Goal: Information Seeking & Learning: Find specific fact

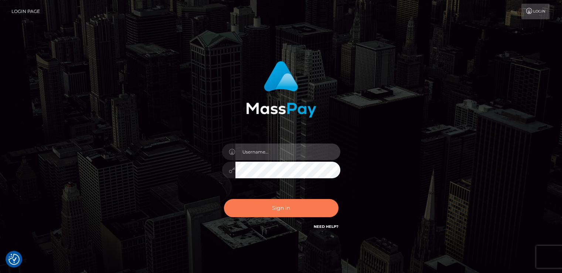
type input "nt.es"
click at [265, 208] on button "Sign in" at bounding box center [281, 208] width 115 height 18
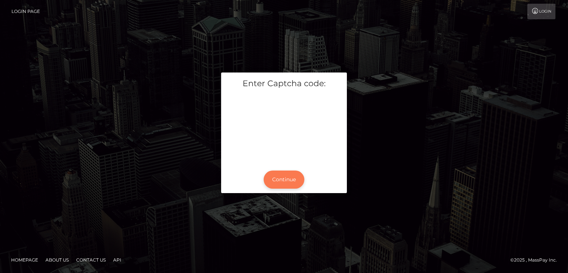
click at [282, 180] on button "Continue" at bounding box center [283, 179] width 41 height 18
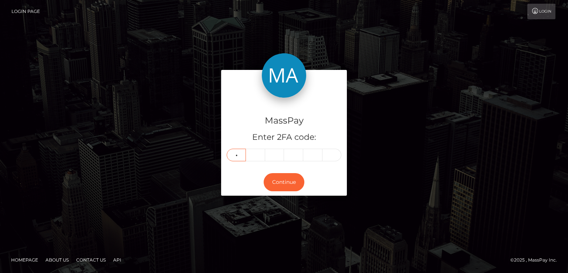
type input "1"
type input "5"
type input "6"
type input "0"
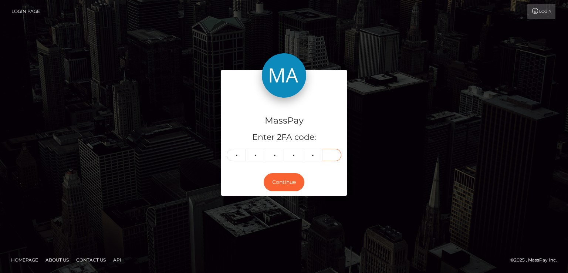
type input "7"
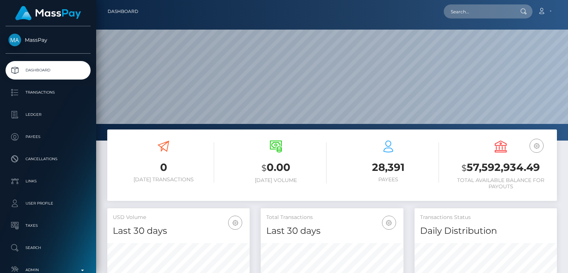
scroll to position [131, 142]
paste input "[EMAIL_ADDRESS][DOMAIN_NAME]"
type input "[EMAIL_ADDRESS][DOMAIN_NAME]"
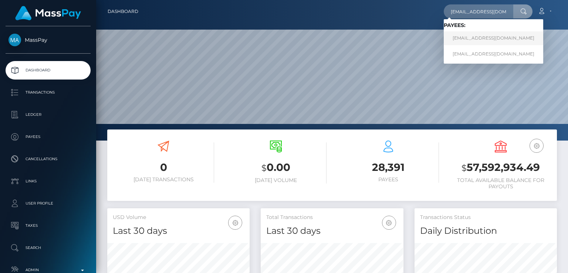
click at [496, 36] on link "[EMAIL_ADDRESS][DOMAIN_NAME]" at bounding box center [492, 38] width 99 height 14
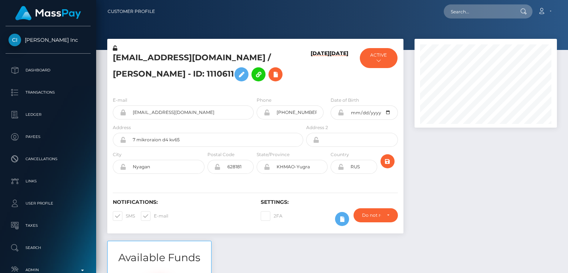
scroll to position [89, 142]
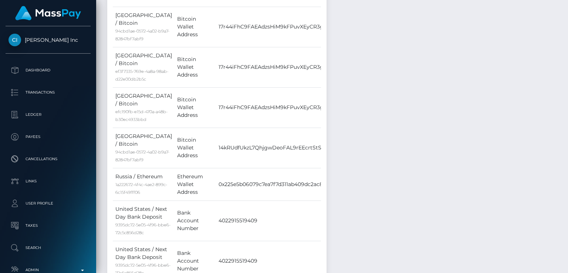
scroll to position [0, 0]
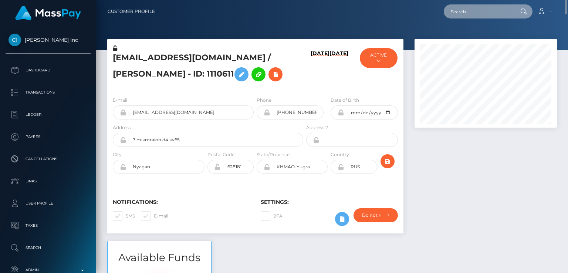
click at [489, 6] on input "text" at bounding box center [477, 11] width 69 height 14
paste input "clemr.freelance@gmail.com"
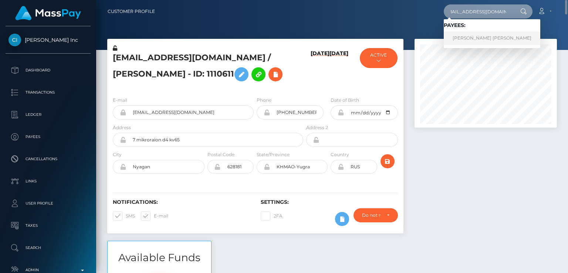
type input "clemr.freelance@gmail.com"
click at [475, 38] on link "Clemence Stephanie Retout" at bounding box center [491, 38] width 96 height 14
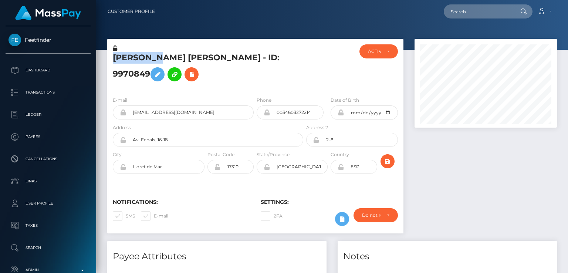
scroll to position [89, 142]
click at [340, 55] on div at bounding box center [328, 67] width 49 height 46
click at [304, 111] on input "0034603272214" at bounding box center [297, 112] width 54 height 14
click at [304, 110] on input "0034603272214" at bounding box center [297, 112] width 54 height 14
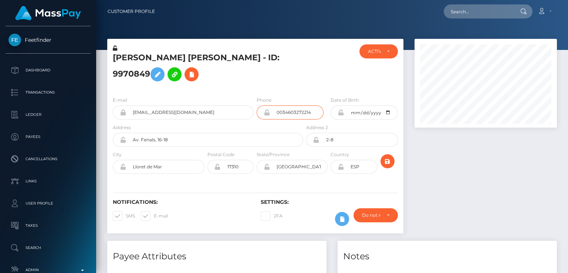
drag, startPoint x: 304, startPoint y: 110, endPoint x: 299, endPoint y: 112, distance: 5.4
click at [299, 112] on input "0034603272214" at bounding box center [297, 112] width 54 height 14
click at [313, 81] on div at bounding box center [328, 67] width 49 height 46
click at [470, 144] on div at bounding box center [485, 140] width 153 height 202
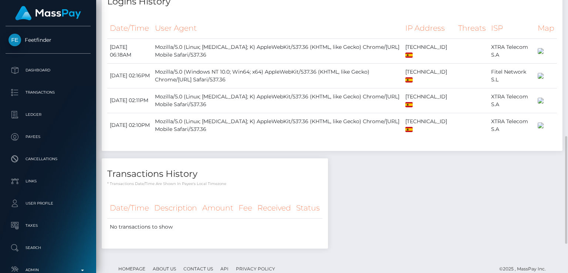
scroll to position [0, 0]
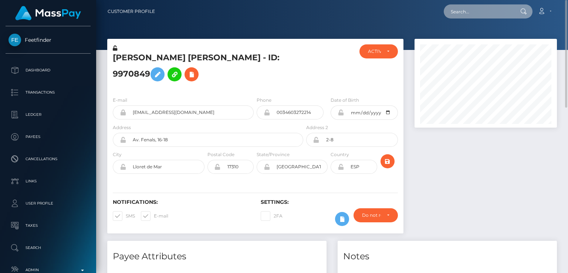
click at [458, 12] on input "text" at bounding box center [477, 11] width 69 height 14
paste input "[EMAIL_ADDRESS][DOMAIN_NAME]"
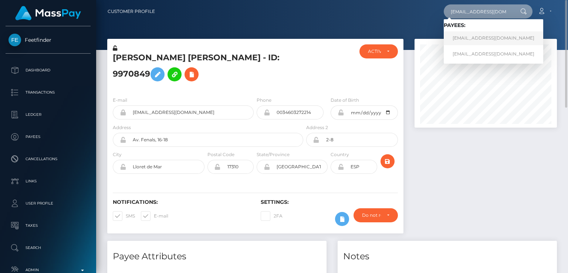
type input "[EMAIL_ADDRESS][DOMAIN_NAME]"
click at [460, 41] on link "[EMAIL_ADDRESS][DOMAIN_NAME]" at bounding box center [492, 38] width 99 height 14
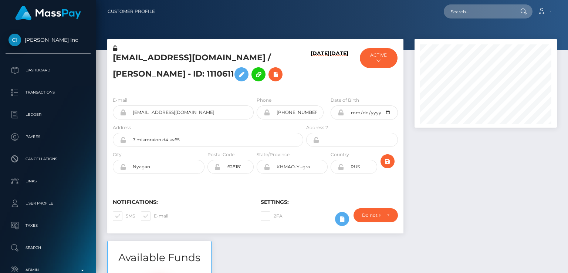
scroll to position [89, 142]
drag, startPoint x: 130, startPoint y: 51, endPoint x: 146, endPoint y: 64, distance: 20.4
click at [146, 64] on div "[EMAIL_ADDRESS][DOMAIN_NAME] / [PERSON_NAME] - ID: 1110611" at bounding box center [205, 67] width 197 height 46
click at [466, 16] on div "Loading... Loading... Account Edit Profile Logout" at bounding box center [358, 12] width 395 height 16
click at [466, 16] on input "text" at bounding box center [477, 11] width 69 height 14
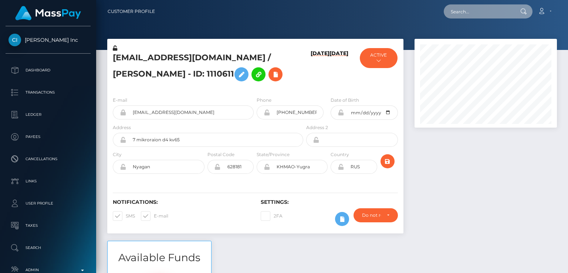
paste input "[EMAIL_ADDRESS][DOMAIN_NAME]"
type input "[EMAIL_ADDRESS][DOMAIN_NAME]"
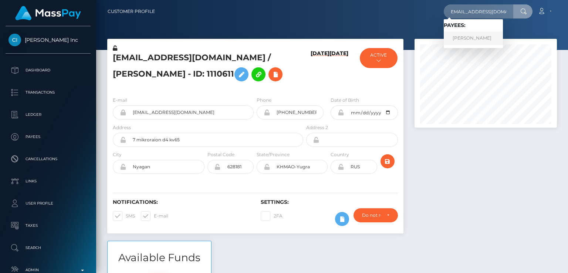
scroll to position [0, 0]
click at [500, 39] on link "[PERSON_NAME]" at bounding box center [472, 38] width 59 height 14
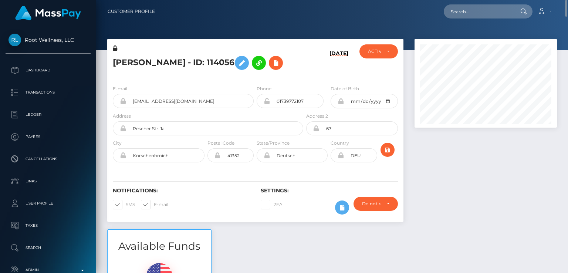
click at [134, 62] on h5 "KATRIN LACHIN-THOMÉ - ID: 114056" at bounding box center [206, 62] width 186 height 21
copy h5 "KATRIN"
click at [207, 218] on div "Notifications: SMS E-mail" at bounding box center [181, 202] width 148 height 31
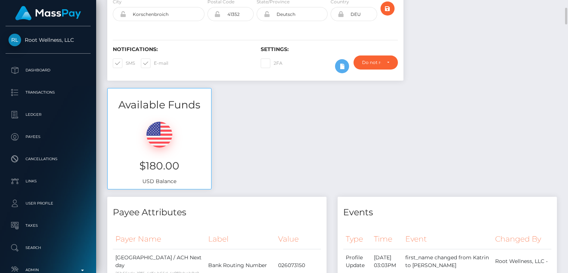
scroll to position [144, 0]
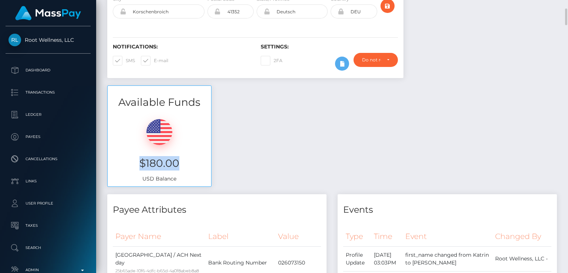
drag, startPoint x: 173, startPoint y: 185, endPoint x: 135, endPoint y: 184, distance: 38.1
click at [135, 170] on h3 "$180.00" at bounding box center [159, 163] width 92 height 14
copy h3 "$180.00"
click at [258, 129] on div "Available Funds $180.00 USD Balance" at bounding box center [332, 139] width 460 height 109
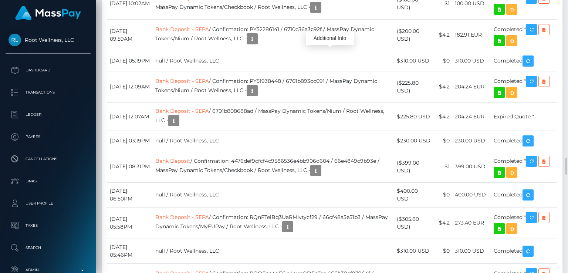
scroll to position [89, 142]
click at [328, 36] on div "Additional Info" at bounding box center [330, 38] width 48 height 14
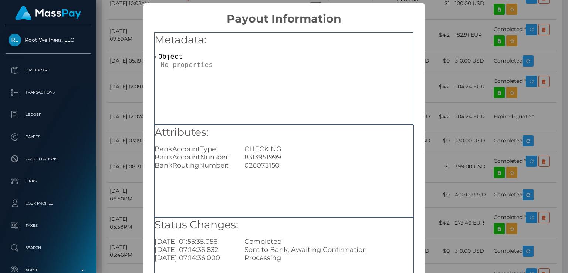
click at [104, 181] on div "× Payout Information Metadata: Object Attributes: BankAccountType: CHECKING Ban…" at bounding box center [284, 136] width 568 height 273
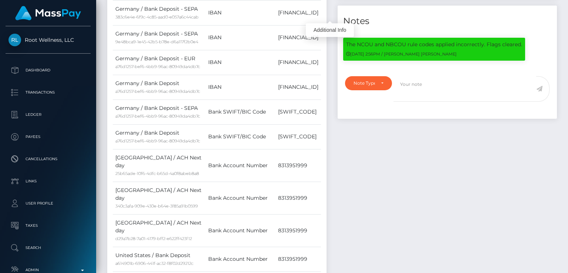
scroll to position [0, 0]
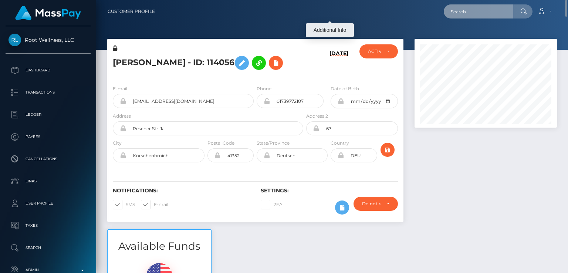
click at [491, 9] on input "text" at bounding box center [477, 11] width 69 height 14
paste input "yvonnenyanchama@gmail.com"
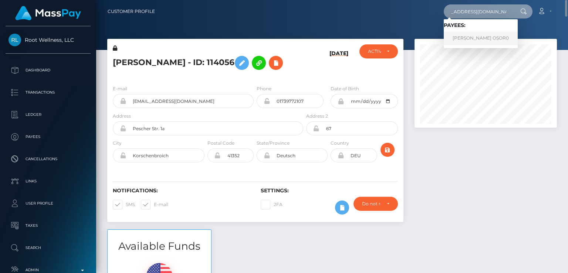
type input "yvonnenyanchama@gmail.com"
click at [483, 34] on link "IVONNE OSOR0" at bounding box center [480, 38] width 74 height 14
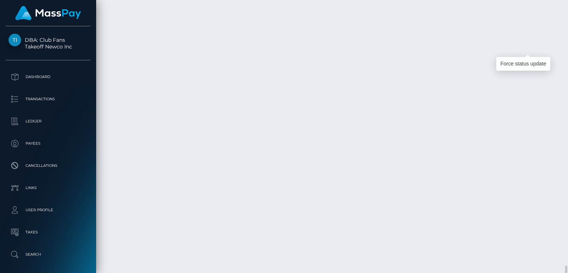
scroll to position [89, 142]
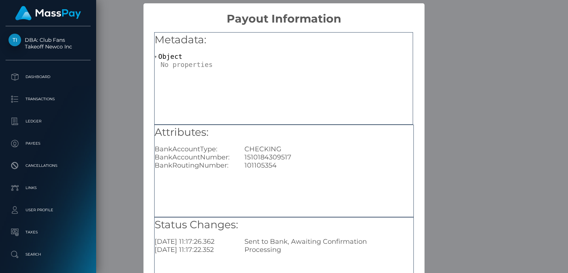
click at [445, 119] on div "× Payout Information Metadata: Object Attributes: BankAccountType: CHECKING Ban…" at bounding box center [284, 136] width 568 height 273
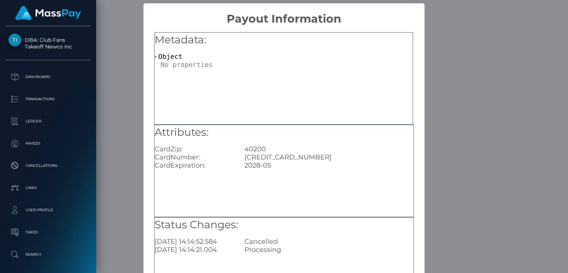
click at [472, 140] on div "× Payout Information Metadata: Object Attributes: CardZip: 40200 CardNumber: [C…" at bounding box center [284, 136] width 568 height 273
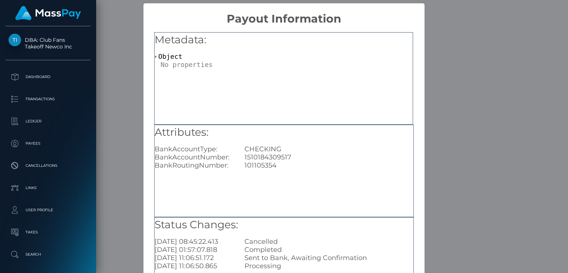
scroll to position [79, 0]
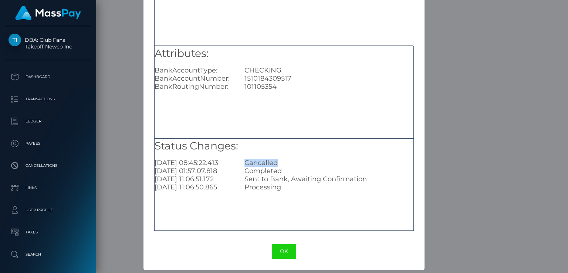
drag, startPoint x: 276, startPoint y: 160, endPoint x: 217, endPoint y: 159, distance: 58.8
click at [217, 159] on div "2025-09-18 08:45:22.413 Cancelled" at bounding box center [284, 163] width 270 height 8
click at [283, 75] on div "1510184309517" at bounding box center [329, 78] width 180 height 8
click at [448, 85] on div "× Payout Information Metadata: Object Attributes: BankAccountType: CHECKING Ban…" at bounding box center [284, 136] width 568 height 273
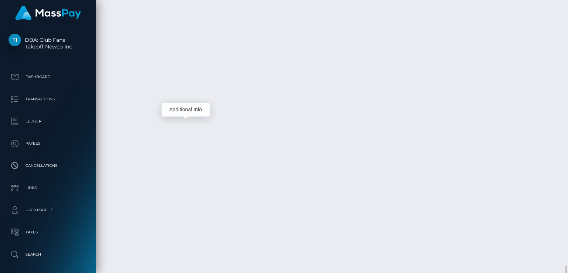
scroll to position [89, 142]
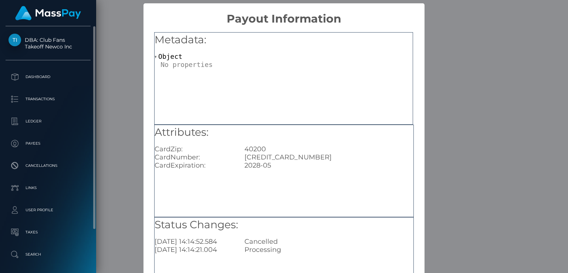
click at [67, 153] on ul "Dashboard Transactions Ledger Payees Cancellations Links Taxes" at bounding box center [48, 177] width 96 height 218
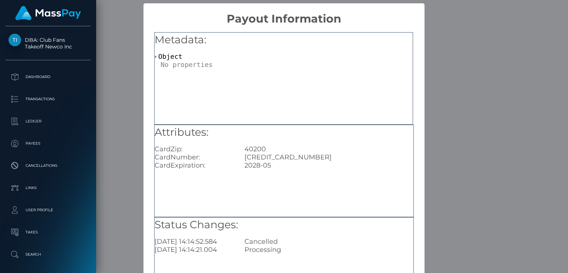
click at [470, 262] on div "× Payout Information Metadata: Object Attributes: CardZip: 40200 CardNumber: 44…" at bounding box center [284, 136] width 568 height 273
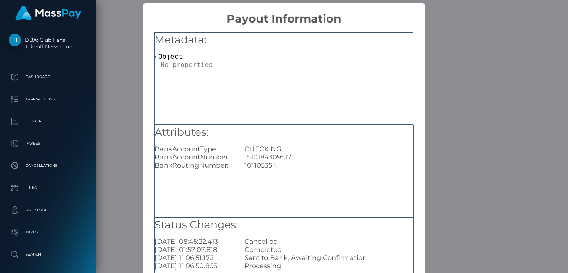
click at [258, 156] on div "1510184309517" at bounding box center [329, 157] width 180 height 8
click at [257, 156] on div "1510184309517" at bounding box center [329, 157] width 180 height 8
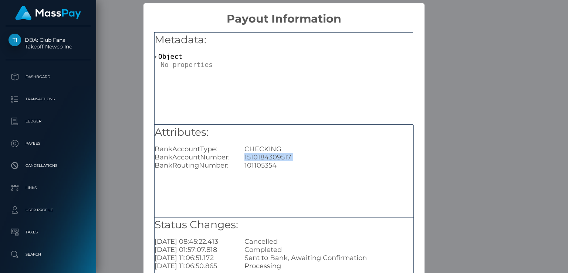
copy div "1510184309517"
click at [431, 51] on div "× Payout Information Metadata: Object Attributes: BankAccountType: CHECKING Ban…" at bounding box center [284, 136] width 568 height 273
click at [442, 26] on div "× Payout Information Metadata: Object Attributes: BankAccountType: CHECKING Ban…" at bounding box center [284, 136] width 568 height 273
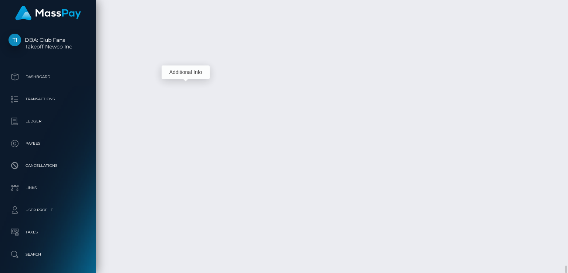
click at [186, 73] on div "Additional Info" at bounding box center [185, 72] width 48 height 14
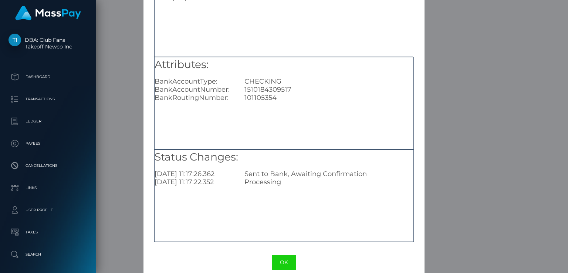
scroll to position [79, 0]
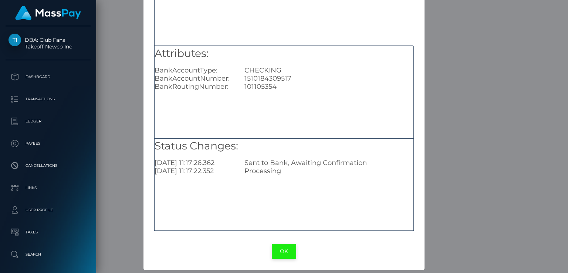
click at [282, 258] on button "OK" at bounding box center [284, 251] width 24 height 15
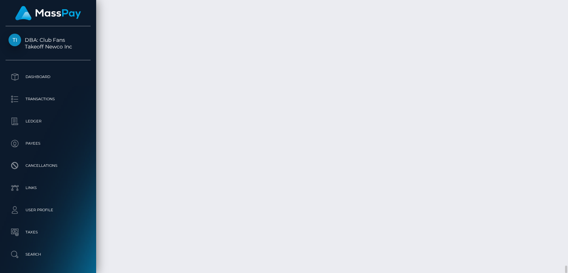
scroll to position [89, 142]
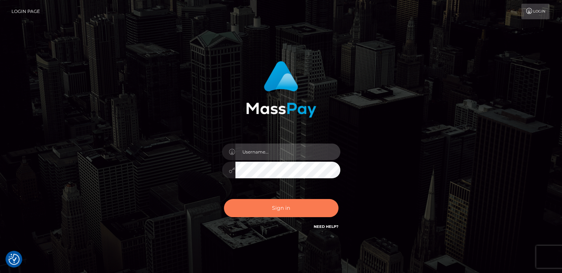
type input "[DOMAIN_NAME]"
click at [278, 215] on button "Sign in" at bounding box center [281, 208] width 115 height 18
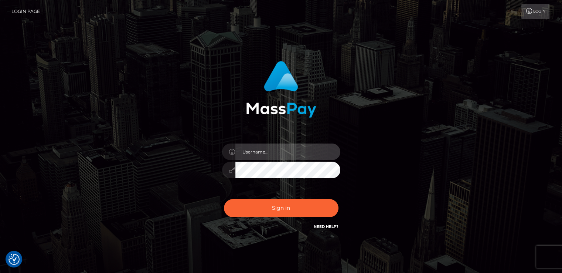
type input "[DOMAIN_NAME]"
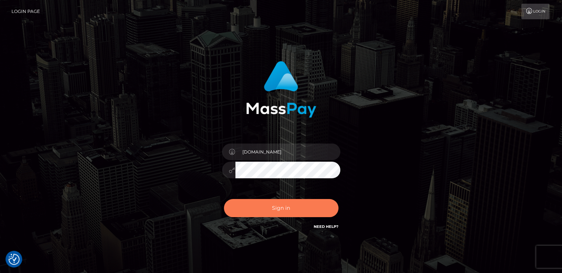
click at [278, 215] on button "Sign in" at bounding box center [281, 208] width 115 height 18
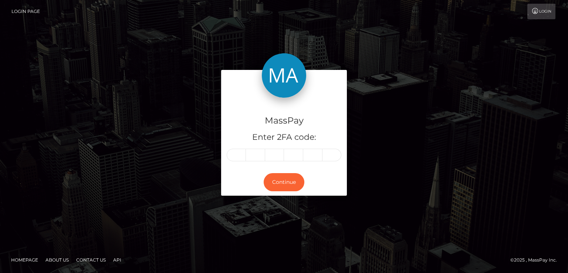
click at [236, 157] on input "text" at bounding box center [236, 155] width 19 height 13
type input "3"
type input "2"
type input "8"
type input "5"
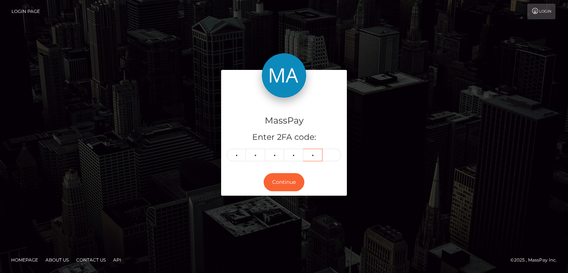
type input "2"
type input "0"
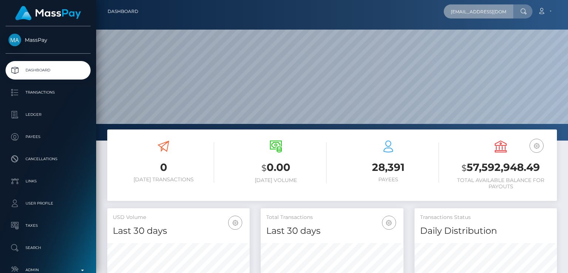
click at [510, 13] on input "[EMAIL_ADDRESS][DOMAIN_NAME]" at bounding box center [477, 11] width 69 height 14
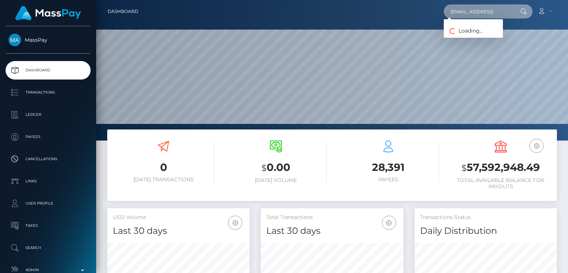
scroll to position [0, 8]
type input "[EMAIL_ADDRESS][DOMAIN_NAME]"
paste input "[EMAIL_ADDRESS][DOMAIN_NAME]"
click at [469, 13] on input "[EMAIL_ADDRESS][DOMAIN_NAME]" at bounding box center [477, 11] width 69 height 14
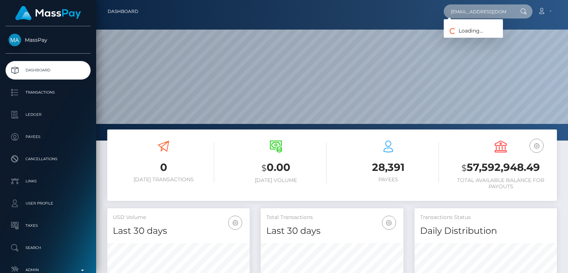
paste input "[EMAIL_ADDRESS][DOMAIN_NAME]"
type input "[EMAIL_ADDRESS][DOMAIN_NAME]"
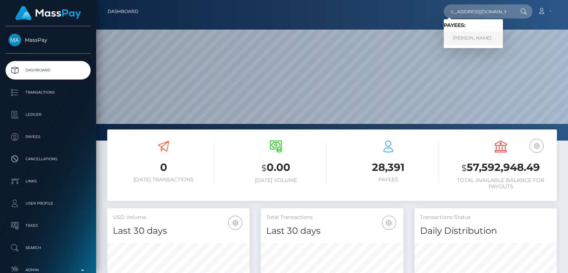
scroll to position [0, 0]
click at [457, 37] on link "[PERSON_NAME]" at bounding box center [472, 38] width 59 height 14
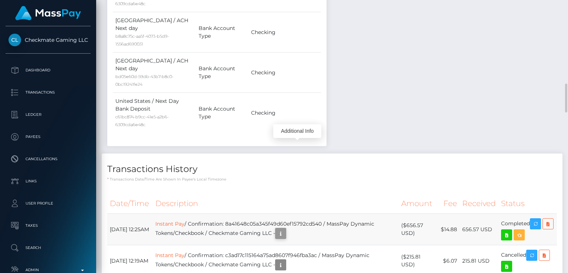
scroll to position [89, 142]
click at [285, 229] on icon "button" at bounding box center [280, 233] width 9 height 9
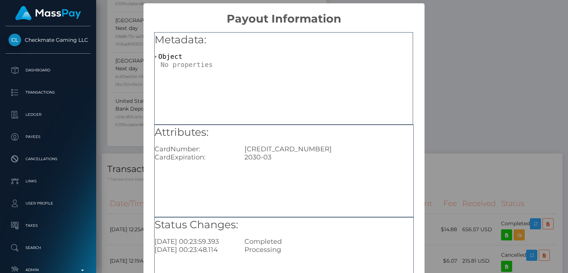
click at [292, 149] on div "[CREDIT_CARD_NUMBER]" at bounding box center [329, 149] width 180 height 8
copy div "[CREDIT_CARD_NUMBER]"
click at [453, 74] on div "× Payout Information Metadata: Object Attributes: CardNumber: 4815820941907360 …" at bounding box center [284, 136] width 568 height 273
click at [454, 60] on div "× Payout Information Metadata: Object Attributes: CardNumber: 4815820941907360 …" at bounding box center [284, 136] width 568 height 273
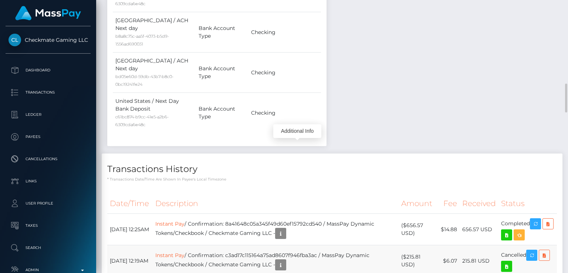
click at [345, 245] on td "Instant Pay / Confirmation: c3ad17c115164a75ad8607f946fba3ac / MassPay Dynamic …" at bounding box center [276, 260] width 246 height 31
click at [285, 260] on icon "button" at bounding box center [280, 264] width 9 height 9
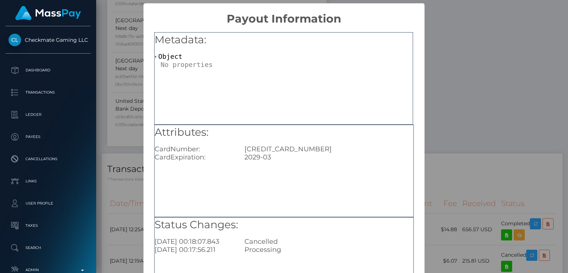
click at [464, 62] on div "× Payout Information Metadata: Object Attributes: CardNumber: 4815820941907360 …" at bounding box center [284, 136] width 568 height 273
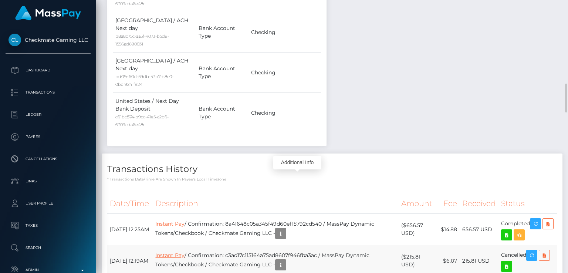
click at [184, 252] on link "Instant Pay" at bounding box center [169, 255] width 29 height 7
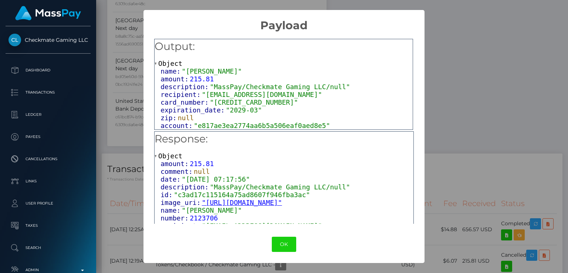
click at [424, 62] on div "Output: Object name: "Luke Miranda" amount: 215.81 description: "MassPay/Checkm…" at bounding box center [283, 128] width 280 height 193
click at [296, 237] on button "OK" at bounding box center [284, 243] width 24 height 15
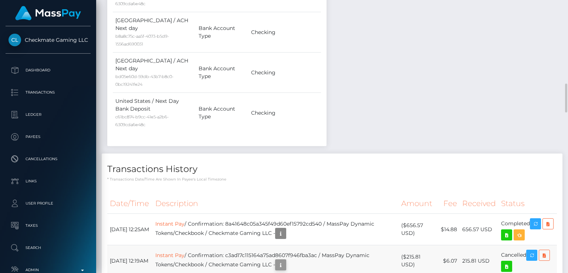
scroll to position [89, 142]
click at [285, 260] on icon "button" at bounding box center [280, 264] width 9 height 9
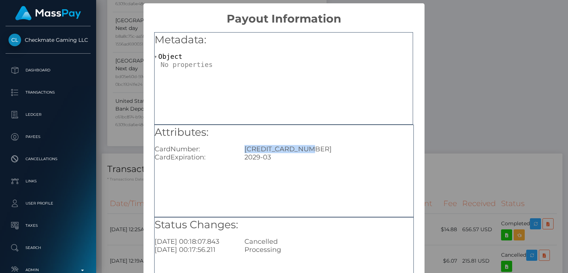
drag, startPoint x: 311, startPoint y: 149, endPoint x: 243, endPoint y: 146, distance: 68.4
click at [243, 146] on div "4815820941907360" at bounding box center [329, 149] width 180 height 8
copy div "4815820941907360"
click at [442, 125] on div "× Payout Information Metadata: Object Attributes: CardNumber: 4815820941907360 …" at bounding box center [284, 136] width 568 height 273
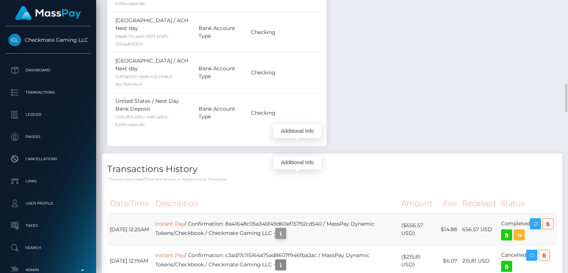
click at [285, 229] on icon "button" at bounding box center [280, 233] width 9 height 9
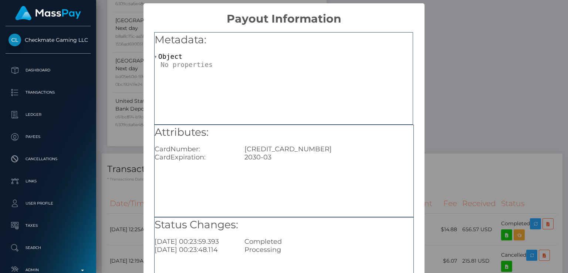
click at [459, 63] on div "× Payout Information Metadata: Object Attributes: CardNumber: 4815820941907360 …" at bounding box center [284, 136] width 568 height 273
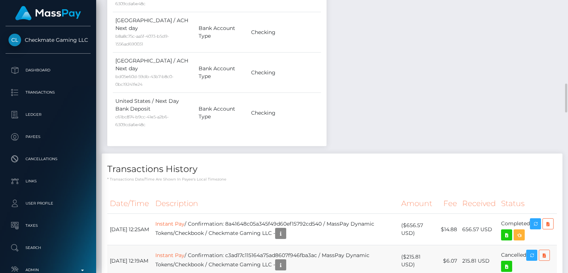
click at [314, 245] on td "Instant Pay / Confirmation: c3ad17c115164a75ad8607f946fba3ac / MassPay Dynamic …" at bounding box center [276, 260] width 246 height 31
click at [285, 260] on icon "button" at bounding box center [280, 264] width 9 height 9
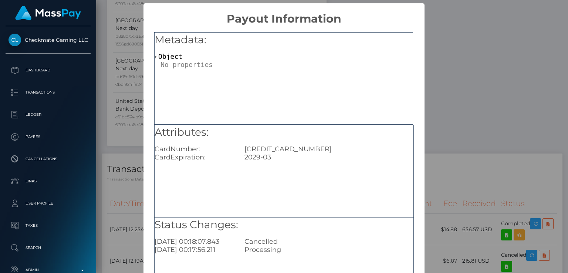
click at [279, 149] on div "4815820941907360" at bounding box center [329, 149] width 180 height 8
copy div "4815820941907360"
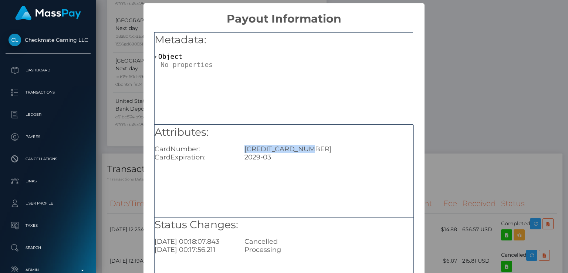
click at [430, 146] on div "× Payout Information Metadata: Object Attributes: CardNumber: 4815820941907360 …" at bounding box center [284, 136] width 568 height 273
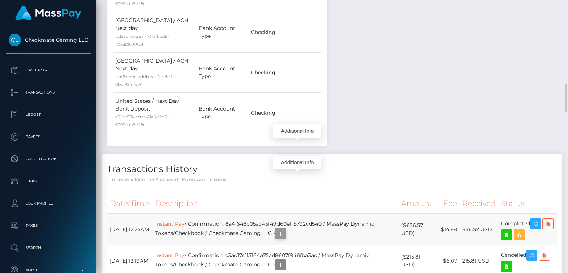
click at [285, 229] on icon "button" at bounding box center [280, 233] width 9 height 9
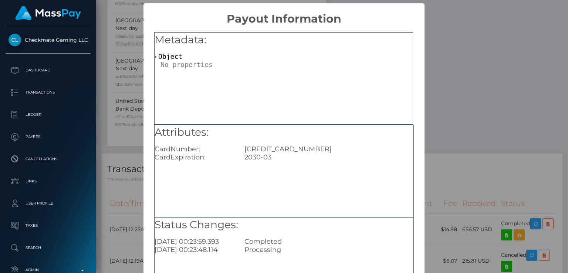
click at [496, 123] on div "× Payout Information Metadata: Object Attributes: CardNumber: 4815820941907360 …" at bounding box center [284, 136] width 568 height 273
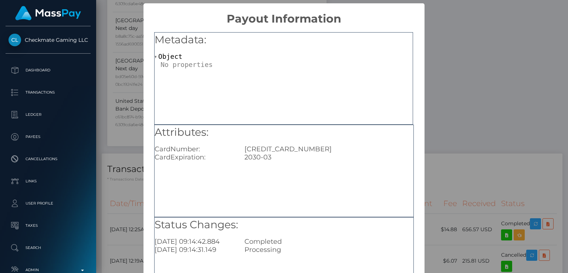
click at [463, 179] on div "× Payout Information Metadata: Object Attributes: CardNumber: 4815820941907360 …" at bounding box center [284, 136] width 568 height 273
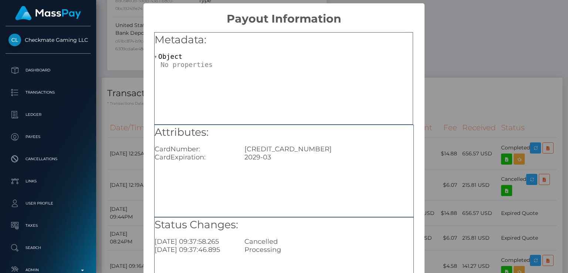
click at [255, 157] on div "2029-03" at bounding box center [329, 157] width 180 height 8
click at [451, 145] on div "× Payout Information Metadata: Object Attributes: CardNumber: 4815820941907360 …" at bounding box center [284, 136] width 568 height 273
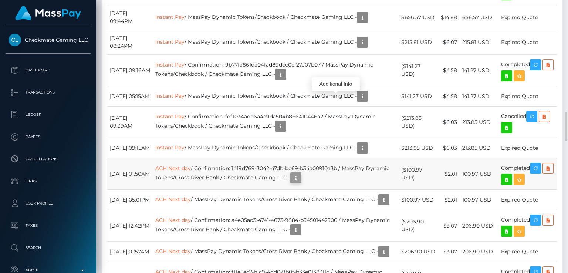
click at [300, 173] on icon "button" at bounding box center [295, 177] width 9 height 9
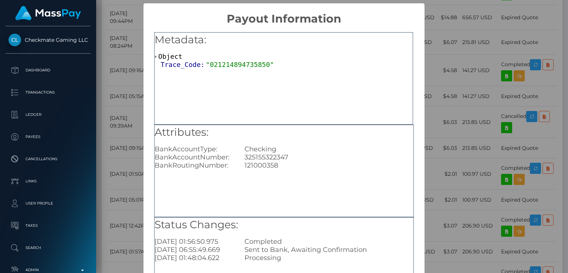
click at [251, 150] on div "Checking" at bounding box center [329, 149] width 180 height 8
click at [252, 165] on div "121000358" at bounding box center [329, 165] width 180 height 8
click at [473, 74] on div "× Payout Information Metadata: Object Trace_Code: "021214894735850" Attributes:…" at bounding box center [284, 136] width 568 height 273
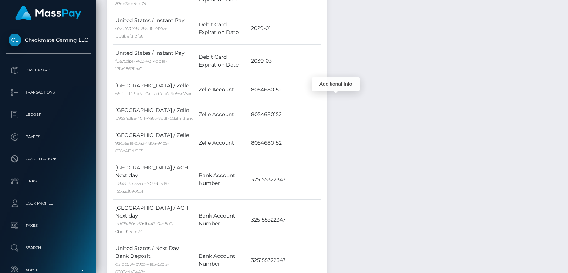
scroll to position [0, 0]
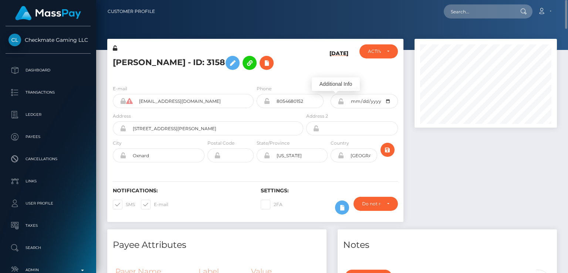
click at [119, 66] on h5 "Luke Miranda - ID: 3158" at bounding box center [206, 62] width 186 height 21
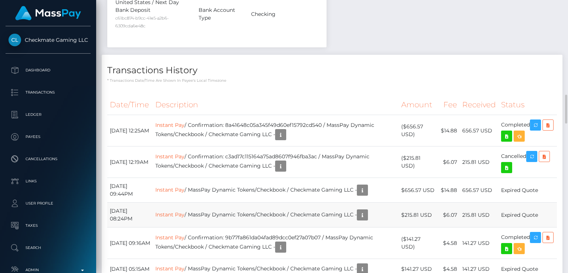
scroll to position [693, 0]
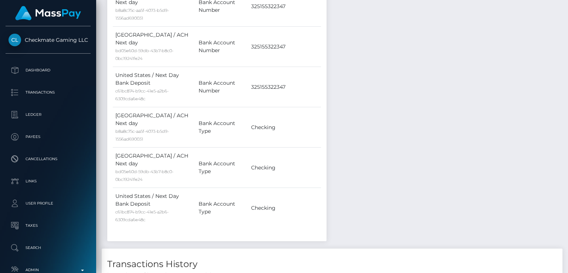
click at [234, 188] on td "Bank Account Type" at bounding box center [222, 208] width 52 height 40
drag, startPoint x: 333, startPoint y: 216, endPoint x: 241, endPoint y: 215, distance: 91.6
copy td "c3ad17c115164a75ad8607f946fba3ac"
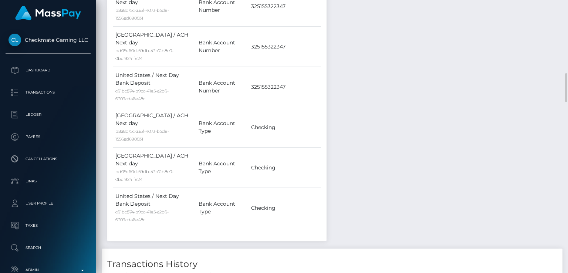
scroll to position [89, 142]
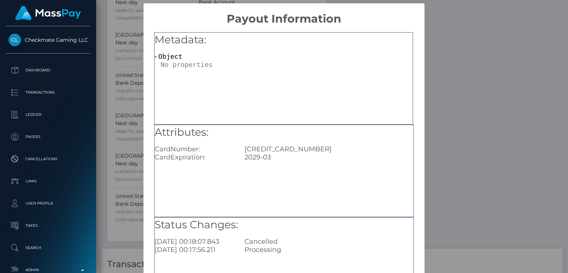
click at [261, 155] on div "2029-03" at bounding box center [329, 157] width 180 height 8
copy div "2029-03"
click at [230, 142] on div "Attributes: CardNumber: 4815820941907360 CardExpiration: 2029-03" at bounding box center [283, 143] width 259 height 37
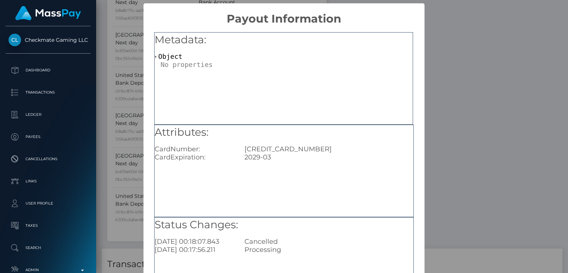
click at [278, 149] on div "4815820941907360" at bounding box center [329, 149] width 180 height 8
drag, startPoint x: 278, startPoint y: 149, endPoint x: 256, endPoint y: 144, distance: 21.5
click at [256, 144] on div "Attributes: CardNumber: 4815820941907360 CardExpiration: 2029-03" at bounding box center [283, 143] width 259 height 37
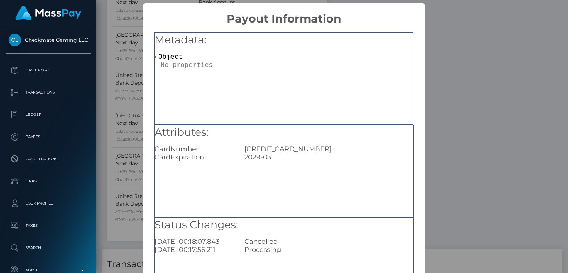
click at [256, 145] on div "4815820941907360" at bounding box center [329, 149] width 180 height 8
copy div "4815820941907360"
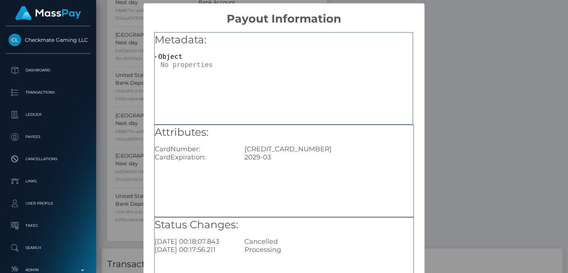
click at [424, 81] on div "× Payout Information Metadata: Object Attributes: CardNumber: 4815820941907360 …" at bounding box center [284, 136] width 568 height 273
click at [456, 80] on div "× Payout Information Metadata: Object Attributes: CardNumber: 4815820941907360 …" at bounding box center [284, 136] width 568 height 273
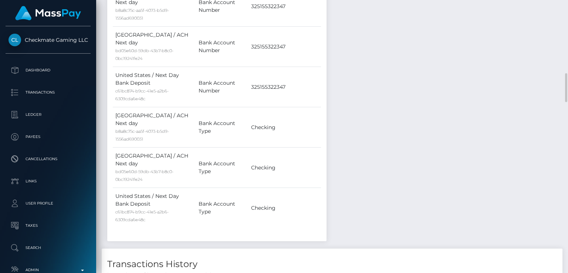
drag, startPoint x: 456, startPoint y: 80, endPoint x: 438, endPoint y: 83, distance: 18.8
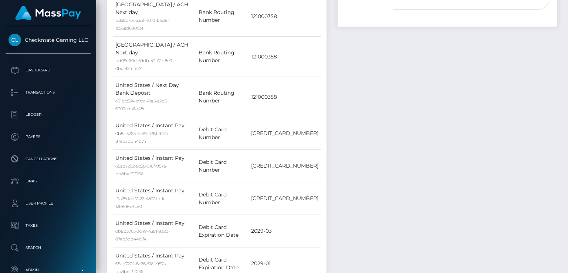
scroll to position [0, 0]
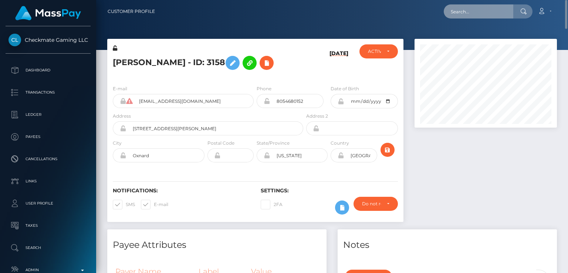
click at [478, 10] on input "text" at bounding box center [477, 11] width 69 height 14
paste input "mollybum@yandex.ru"
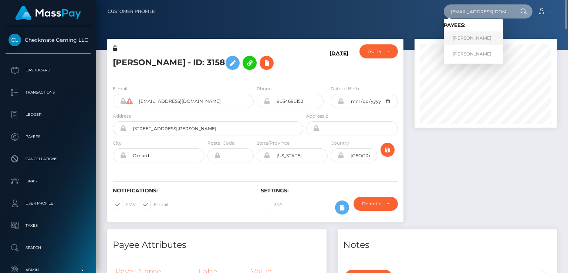
type input "mollybum@yandex.ru"
click at [488, 40] on link "Anna Aleksandrovna Mechkova" at bounding box center [472, 38] width 59 height 14
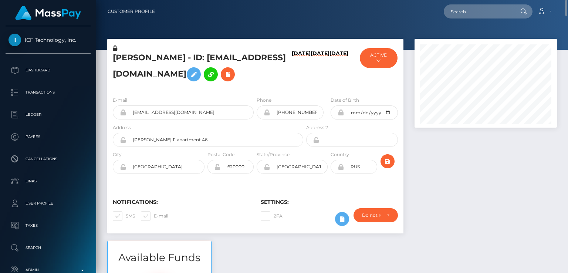
click at [125, 60] on h5 "[PERSON_NAME] - ID: [EMAIL_ADDRESS][DOMAIN_NAME]" at bounding box center [206, 68] width 186 height 33
click at [125, 59] on h5 "[PERSON_NAME] - ID: [EMAIL_ADDRESS][DOMAIN_NAME]" at bounding box center [206, 68] width 186 height 33
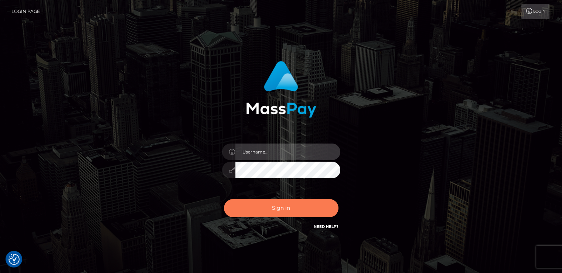
type input "[DOMAIN_NAME]"
click at [274, 205] on button "Sign in" at bounding box center [281, 208] width 115 height 18
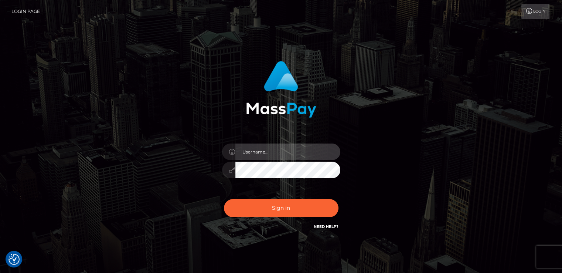
type input "[DOMAIN_NAME]"
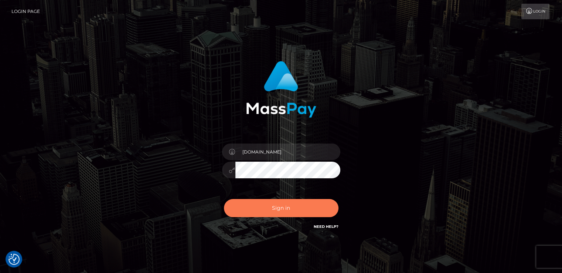
click at [274, 205] on button "Sign in" at bounding box center [281, 208] width 115 height 18
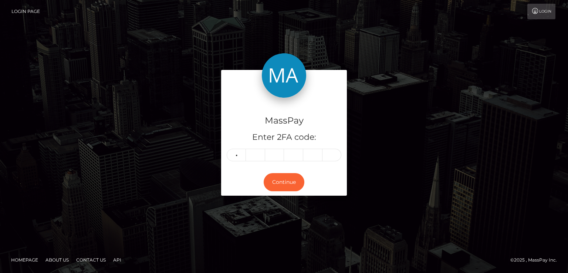
type input "2"
type input "5"
type input "8"
type input "4"
type input "5"
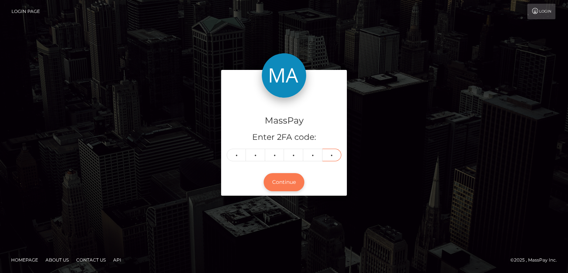
type input "5"
click at [287, 178] on button "Continue" at bounding box center [283, 182] width 41 height 18
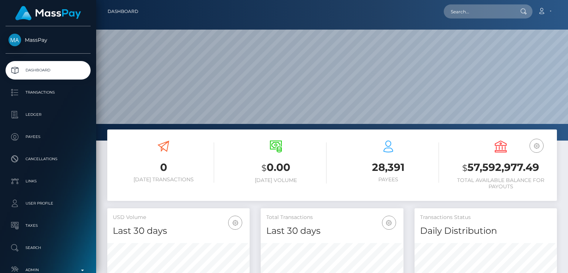
scroll to position [131, 142]
click at [476, 8] on input "text" at bounding box center [477, 11] width 69 height 14
paste input "[EMAIL_ADDRESS][PERSON_NAME][DOMAIN_NAME]"
type input "[EMAIL_ADDRESS][PERSON_NAME][DOMAIN_NAME]"
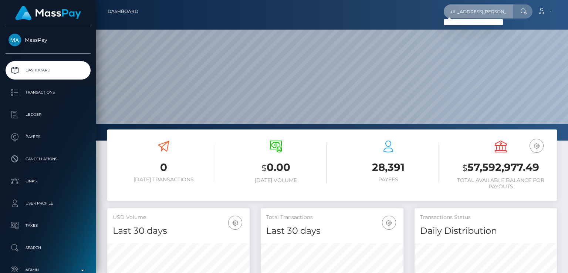
scroll to position [0, 0]
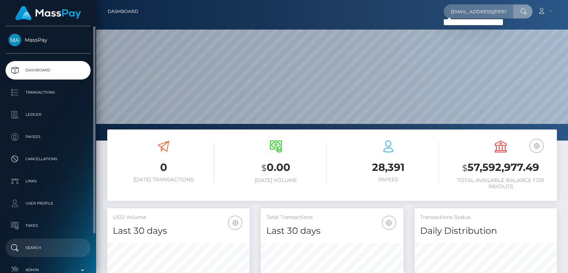
click at [46, 239] on link "Search" at bounding box center [48, 247] width 85 height 18
click at [36, 243] on p "Search" at bounding box center [47, 247] width 79 height 11
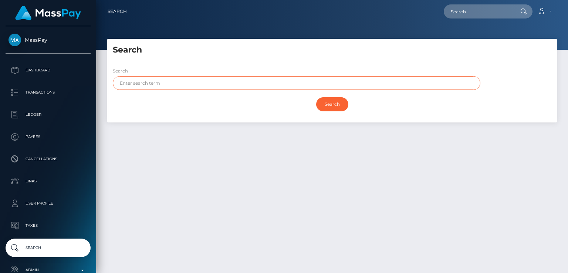
click at [200, 88] on input "text" at bounding box center [296, 83] width 367 height 14
paste input "[PERSON_NAME]"
type input "[PERSON_NAME]"
click at [316, 97] on input "Search" at bounding box center [332, 104] width 32 height 14
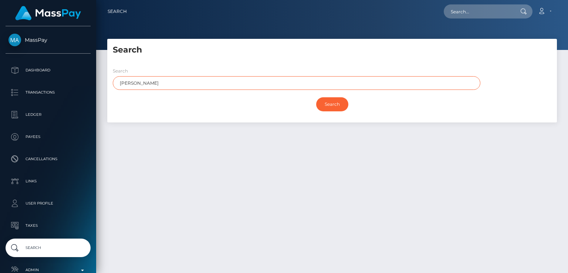
click at [316, 97] on input "Search" at bounding box center [332, 104] width 32 height 14
click at [178, 86] on input "[PERSON_NAME]" at bounding box center [296, 83] width 367 height 14
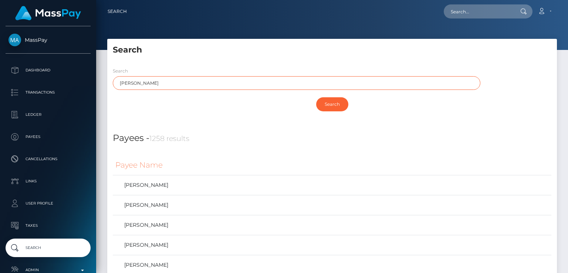
click at [316, 97] on input "Search" at bounding box center [332, 104] width 32 height 14
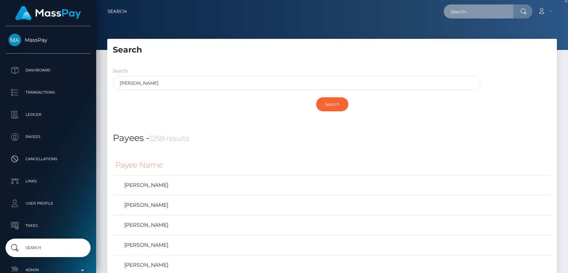
click at [480, 10] on input "text" at bounding box center [477, 11] width 69 height 14
paste input "[EMAIL_ADDRESS][PERSON_NAME][DOMAIN_NAME]"
type input "[EMAIL_ADDRESS][PERSON_NAME][DOMAIN_NAME]"
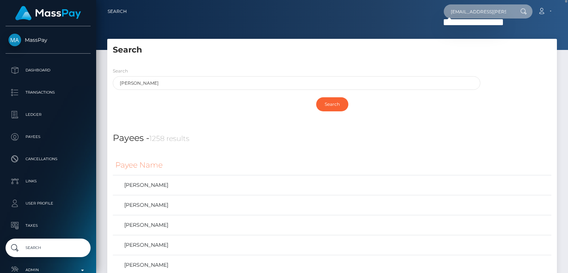
click at [508, 15] on input "[EMAIL_ADDRESS][PERSON_NAME][DOMAIN_NAME]" at bounding box center [477, 11] width 69 height 14
drag, startPoint x: 503, startPoint y: 4, endPoint x: 503, endPoint y: 10, distance: 6.3
click at [503, 10] on div "[EMAIL_ADDRESS][PERSON_NAME][DOMAIN_NAME] Loading... Loading... Account Edit Pr…" at bounding box center [344, 12] width 423 height 16
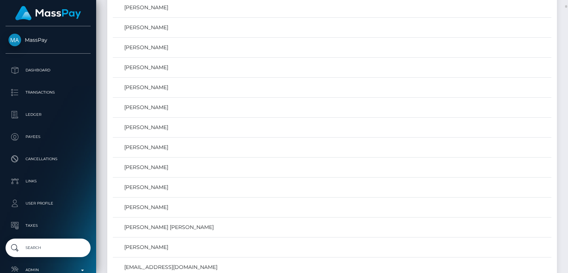
scroll to position [438, 0]
click at [272, 115] on td "[PERSON_NAME]" at bounding box center [332, 107] width 438 height 20
click at [266, 105] on link "[PERSON_NAME]" at bounding box center [331, 106] width 433 height 11
click at [224, 123] on link "[PERSON_NAME]" at bounding box center [331, 126] width 433 height 11
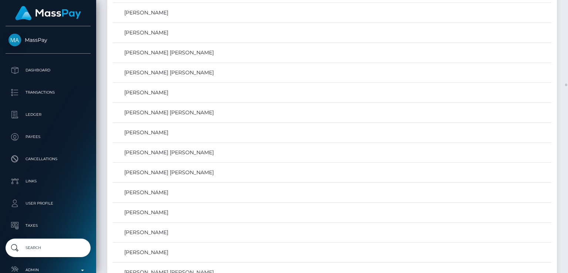
scroll to position [6728, 0]
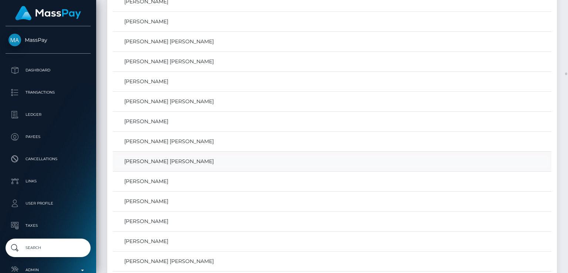
click at [176, 156] on link "[PERSON_NAME] [PERSON_NAME]" at bounding box center [331, 161] width 433 height 11
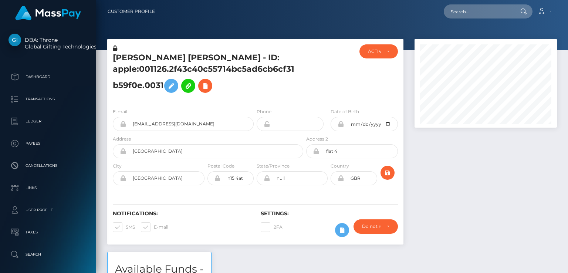
scroll to position [89, 142]
click at [194, 43] on div "[PERSON_NAME] [PERSON_NAME] - ID: apple:001126.2f43c40c55714bc5ad6cb6cf31b59f0e…" at bounding box center [255, 70] width 296 height 63
click at [389, 51] on div "ACTIVE" at bounding box center [378, 51] width 38 height 14
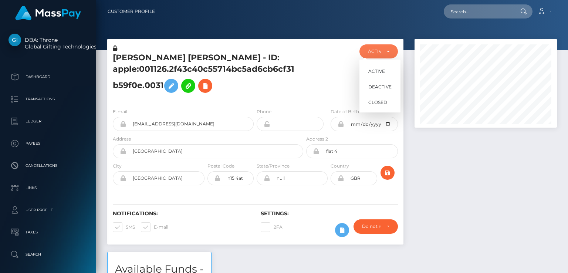
click at [307, 79] on div at bounding box center [328, 73] width 49 height 58
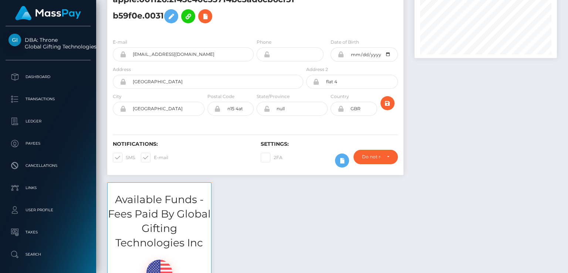
scroll to position [0, 0]
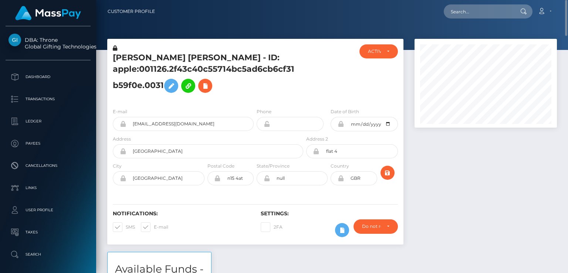
click at [131, 50] on div "[PERSON_NAME] [PERSON_NAME] - ID: apple:001126.2f43c40c55714bc5ad6cb6cf31b59f0e…" at bounding box center [205, 73] width 197 height 58
click at [132, 61] on h5 "[PERSON_NAME] [PERSON_NAME] - ID: apple:001126.2f43c40c55714bc5ad6cb6cf31b59f0e…" at bounding box center [206, 74] width 186 height 44
copy h5 "[PERSON_NAME]"
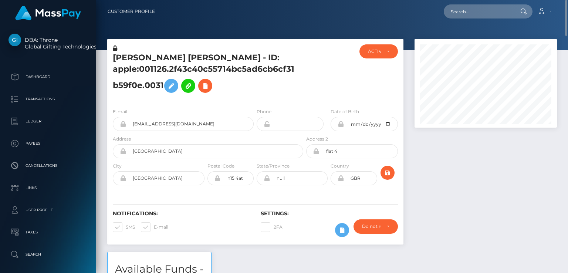
click at [210, 49] on div "[PERSON_NAME] [PERSON_NAME] - ID: apple:001126.2f43c40c55714bc5ad6cb6cf31b59f0e…" at bounding box center [205, 73] width 197 height 58
drag, startPoint x: 204, startPoint y: 55, endPoint x: 111, endPoint y: 57, distance: 92.8
click at [111, 57] on div "[PERSON_NAME] [PERSON_NAME] - ID: apple:001126.2f43c40c55714bc5ad6cb6cf31b59f0e…" at bounding box center [205, 73] width 197 height 58
copy h5 "[PERSON_NAME] [PERSON_NAME]"
drag, startPoint x: 220, startPoint y: 124, endPoint x: 133, endPoint y: 123, distance: 87.2
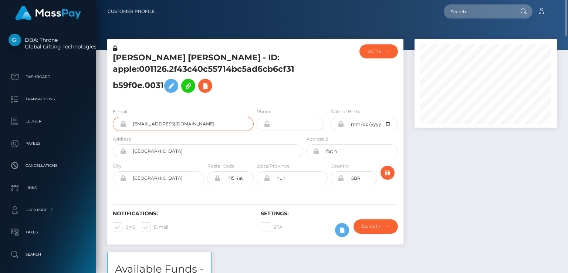
click at [133, 123] on input "[EMAIL_ADDRESS][DOMAIN_NAME]" at bounding box center [189, 124] width 127 height 14
click at [229, 55] on h5 "[PERSON_NAME] [PERSON_NAME] - ID: apple:001126.2f43c40c55714bc5ad6cb6cf31b59f0e…" at bounding box center [206, 74] width 186 height 44
click at [200, 60] on h5 "[PERSON_NAME] [PERSON_NAME] - ID: apple:001126.2f43c40c55714bc5ad6cb6cf31b59f0e…" at bounding box center [206, 74] width 186 height 44
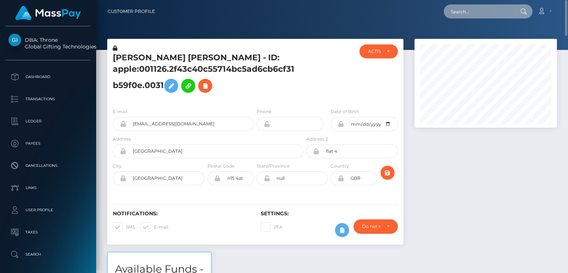
click at [479, 16] on input "text" at bounding box center [477, 11] width 69 height 14
paste input "[EMAIL_ADDRESS][DOMAIN_NAME]"
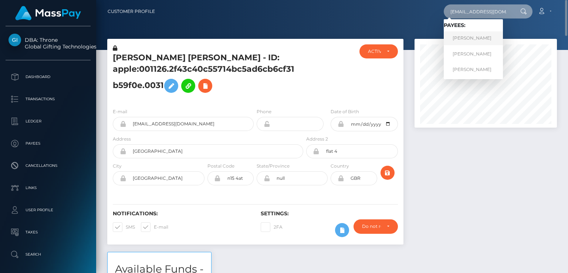
type input "[EMAIL_ADDRESS][DOMAIN_NAME]"
click at [467, 36] on link "[PERSON_NAME]" at bounding box center [472, 38] width 59 height 14
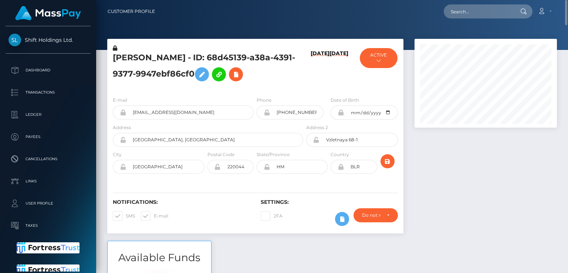
click at [128, 58] on h5 "[PERSON_NAME] - ID: 68d45139-a38a-4391-9377-9947ebf86cf0" at bounding box center [206, 68] width 186 height 33
click at [126, 58] on h5 "[PERSON_NAME] - ID: 68d45139-a38a-4391-9377-9947ebf86cf0" at bounding box center [206, 68] width 186 height 33
click at [125, 58] on h5 "[PERSON_NAME] - ID: 68d45139-a38a-4391-9377-9947ebf86cf0" at bounding box center [206, 68] width 186 height 33
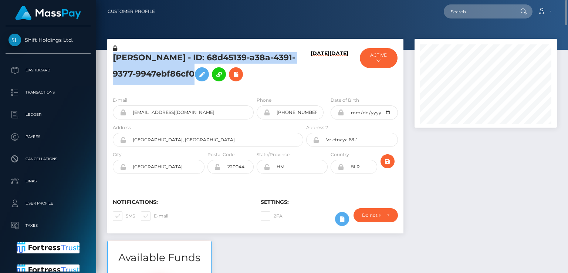
click at [125, 58] on h5 "[PERSON_NAME] - ID: 68d45139-a38a-4391-9377-9947ebf86cf0" at bounding box center [206, 68] width 186 height 33
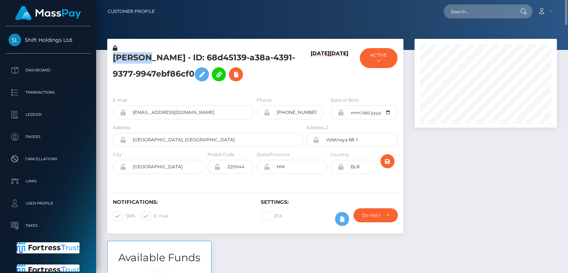
click at [125, 58] on h5 "[PERSON_NAME] - ID: 68d45139-a38a-4391-9377-9947ebf86cf0" at bounding box center [206, 68] width 186 height 33
click at [164, 186] on div "Notifications: SMS E-mail Settings: 2FA" at bounding box center [255, 207] width 296 height 52
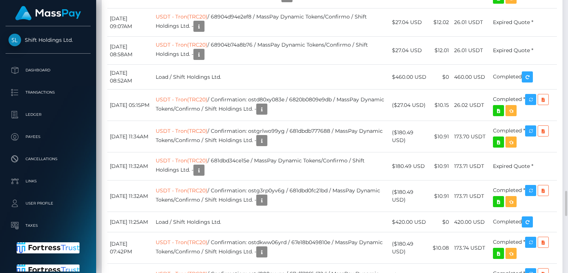
scroll to position [2034, 0]
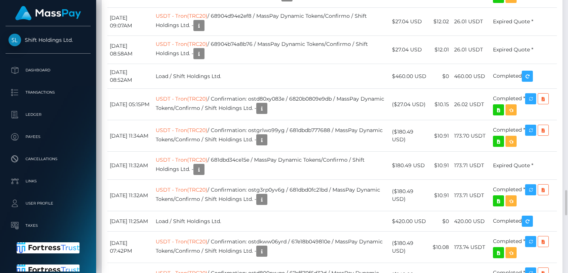
drag, startPoint x: 487, startPoint y: 173, endPoint x: 459, endPoint y: 172, distance: 28.1
drag, startPoint x: 457, startPoint y: 172, endPoint x: 489, endPoint y: 175, distance: 31.5
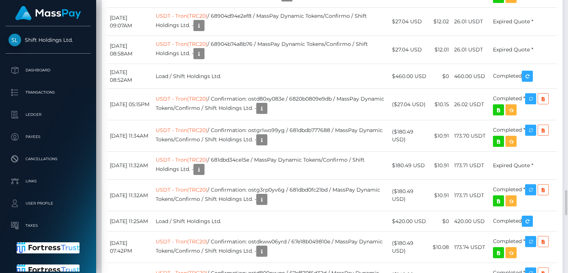
copy td "158.00 USD"
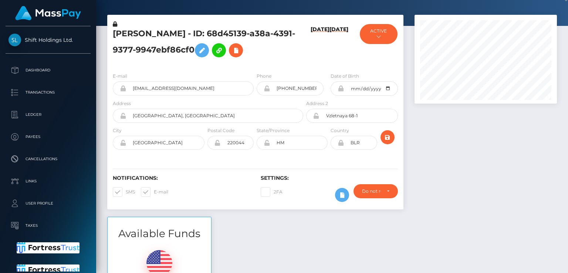
scroll to position [0, 0]
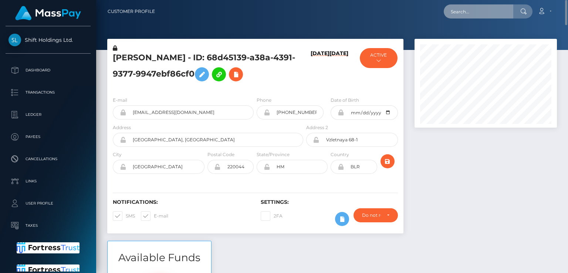
click at [463, 13] on input "text" at bounding box center [477, 11] width 69 height 14
paste input "[EMAIL_ADDRESS][DOMAIN_NAME]"
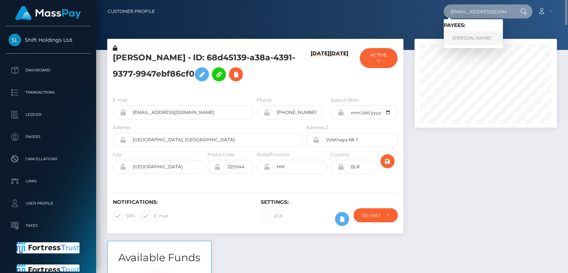
type input "[EMAIL_ADDRESS][DOMAIN_NAME]"
click at [462, 41] on link "[PERSON_NAME]" at bounding box center [472, 38] width 59 height 14
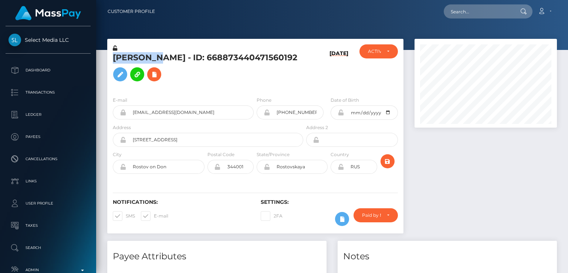
scroll to position [89, 142]
click at [182, 233] on div "Angelina LEONIDOVNA Lapenko - ID: 668873440471560192 03/13/25 ACTIVE CLOSED ACT…" at bounding box center [255, 140] width 307 height 202
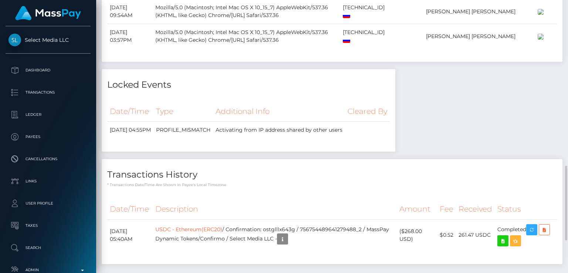
scroll to position [722, 0]
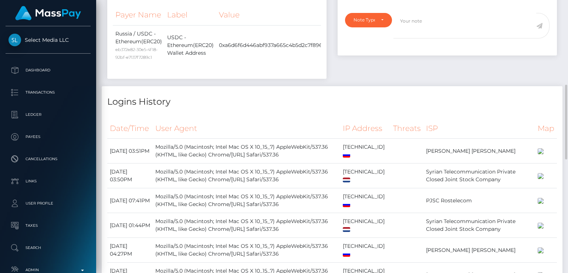
click at [512, 108] on h4 "Logins History" at bounding box center [331, 101] width 449 height 13
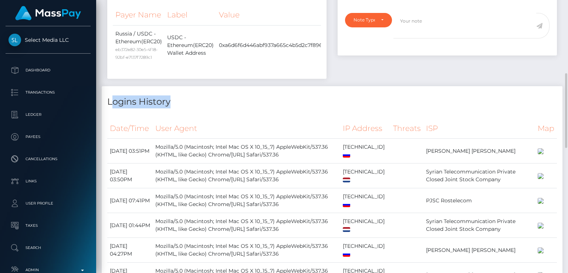
click at [512, 108] on h4 "Logins History" at bounding box center [331, 101] width 449 height 13
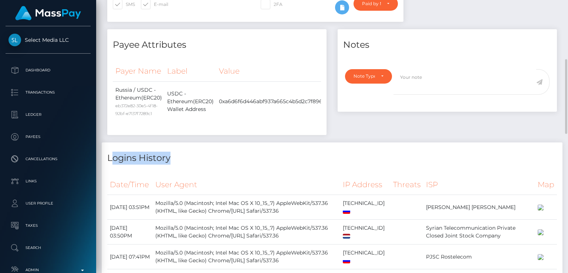
scroll to position [215, 0]
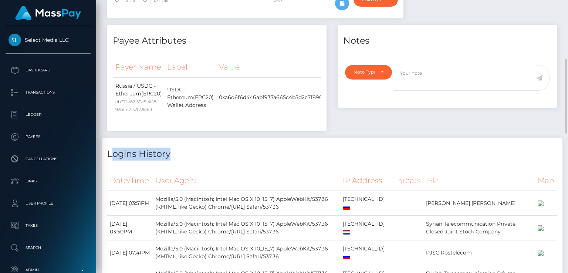
click at [438, 160] on h4 "Logins History" at bounding box center [331, 153] width 449 height 13
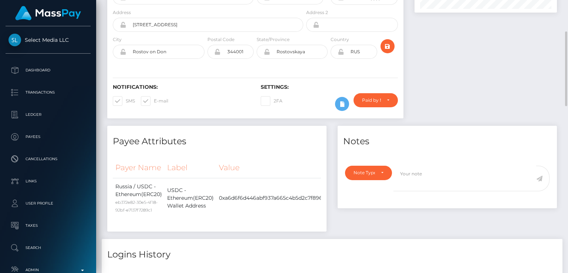
scroll to position [0, 0]
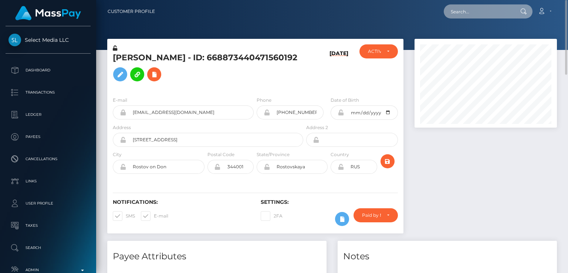
click at [464, 11] on input "text" at bounding box center [477, 11] width 69 height 14
paste input "kinskinks@gmail.com"
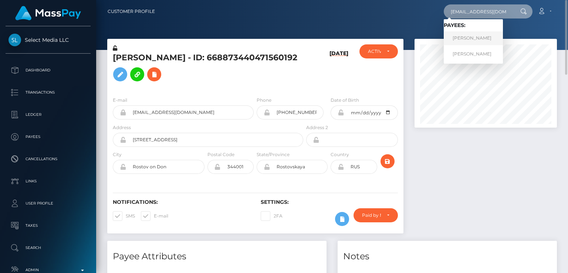
type input "kinskinks@gmail.com"
click at [453, 40] on link "Ksenia Sergeevna Lisogor" at bounding box center [472, 38] width 59 height 14
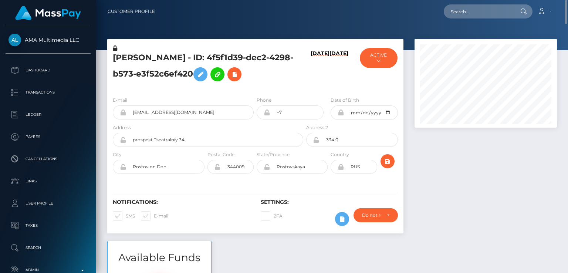
scroll to position [89, 142]
click at [121, 57] on h5 "Ksenia Sergeevna Lisogor - ID: 4f5f1d39-dec2-4298-b573-e3f52c6ef420" at bounding box center [206, 68] width 186 height 33
click at [178, 183] on div "Notifications: SMS E-mail Settings: 2FA" at bounding box center [255, 207] width 296 height 52
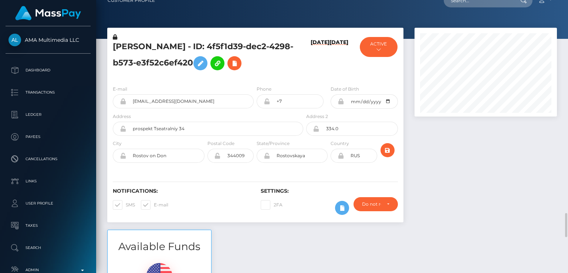
scroll to position [0, 0]
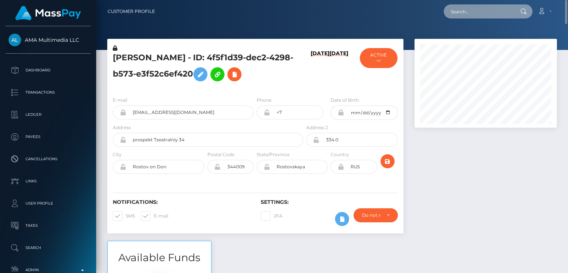
click at [460, 12] on input "text" at bounding box center [477, 11] width 69 height 14
paste input "melissacbstrip@mail.ru"
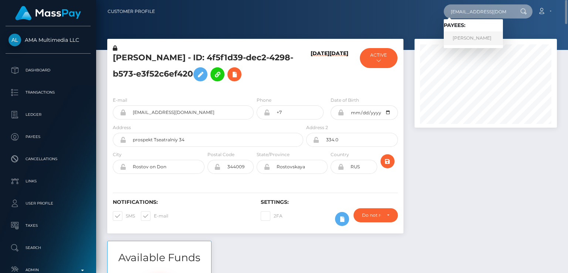
type input "melissacbstrip@mail.ru"
click at [454, 33] on link "Valeriia Ushak" at bounding box center [472, 38] width 59 height 14
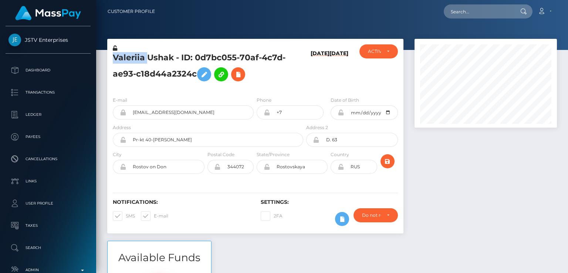
scroll to position [89, 142]
click at [149, 194] on div "Notifications: SMS E-mail Settings: 2FA" at bounding box center [255, 207] width 296 height 52
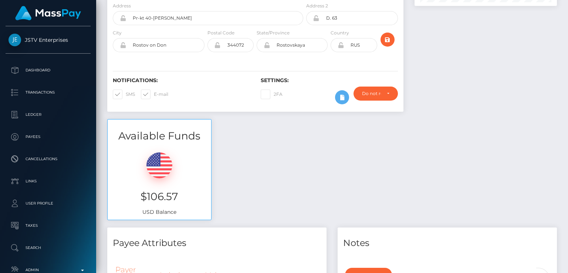
scroll to position [0, 0]
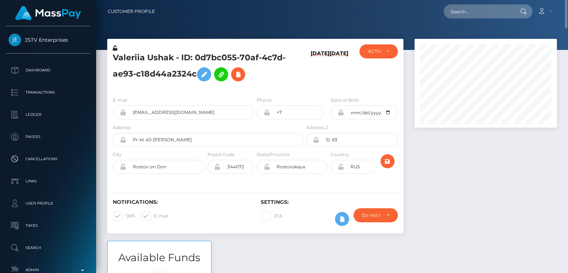
click at [173, 232] on div "Notifications: SMS E-mail Settings: 2FA" at bounding box center [255, 207] width 296 height 52
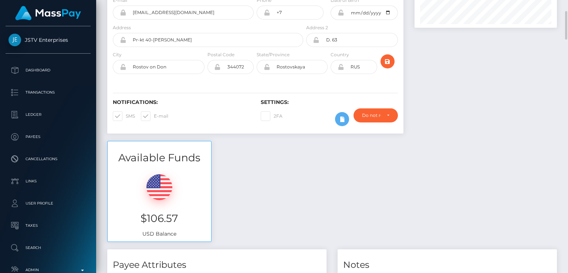
scroll to position [102, 0]
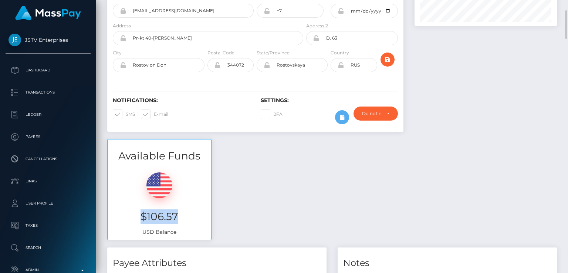
drag, startPoint x: 178, startPoint y: 218, endPoint x: 139, endPoint y: 218, distance: 39.9
click at [139, 218] on h3 "$106.57" at bounding box center [159, 216] width 92 height 14
copy h3 "$106.57"
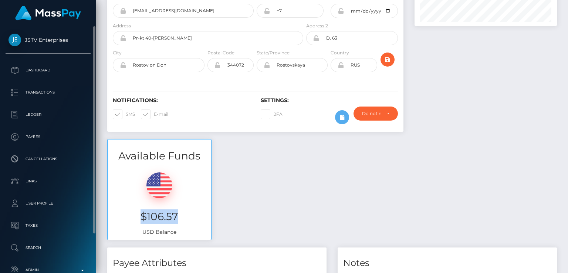
drag, startPoint x: 25, startPoint y: 31, endPoint x: 69, endPoint y: 40, distance: 45.4
click at [69, 40] on div "JSTV Enterprises Dashboard Transactions Ledger Payees Cancellations Links" at bounding box center [48, 148] width 96 height 245
copy span "JSTV Enterprises"
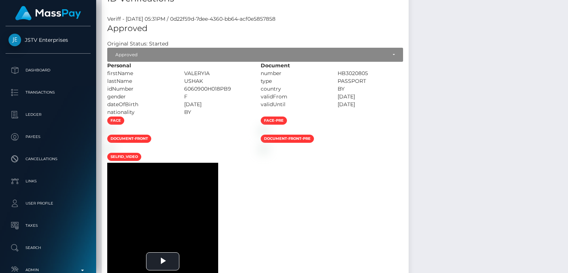
scroll to position [0, 0]
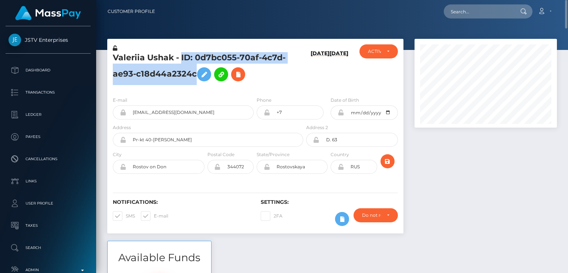
drag, startPoint x: 195, startPoint y: 76, endPoint x: 181, endPoint y: 55, distance: 25.2
click at [181, 55] on h5 "Valeriia Ushak - ID: 0d7bc055-70af-4c7d-ae93-c18d44a2324c" at bounding box center [206, 68] width 186 height 33
copy h5 "ID: 0d7bc055-70af-4c7d-ae93-c18d44a2324c"
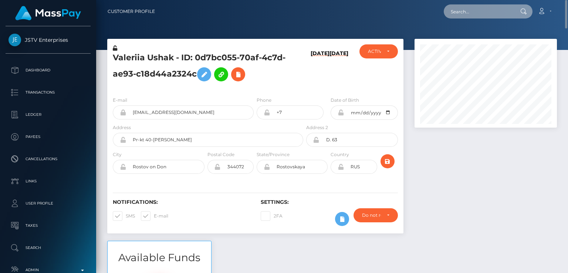
click at [455, 17] on input "text" at bounding box center [477, 11] width 69 height 14
paste input "[EMAIL_ADDRESS][DOMAIN_NAME]"
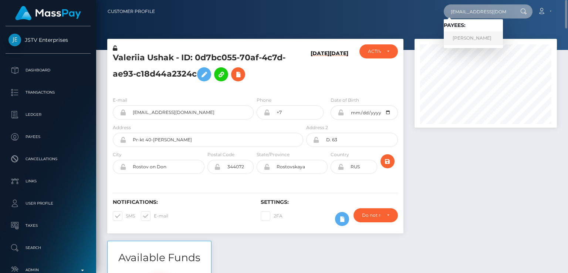
type input "[EMAIL_ADDRESS][DOMAIN_NAME]"
click at [490, 40] on link "[PERSON_NAME]" at bounding box center [472, 38] width 59 height 14
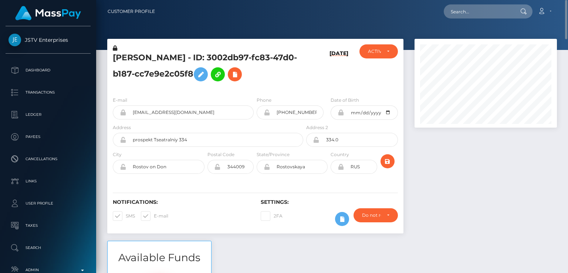
scroll to position [89, 142]
click at [131, 60] on h5 "Viktoria Denisovna Zueva - ID: 3002db97-fc83-47d0-b187-cc7e9e2c05f8" at bounding box center [206, 68] width 186 height 33
copy h5 "Viktoria"
click at [173, 200] on h6 "Notifications:" at bounding box center [181, 202] width 137 height 6
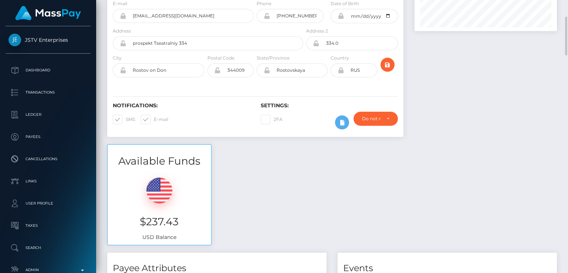
scroll to position [100, 0]
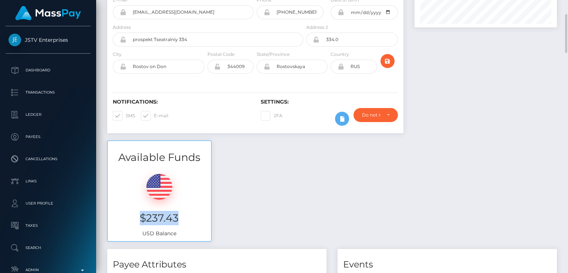
drag, startPoint x: 185, startPoint y: 211, endPoint x: 140, endPoint y: 215, distance: 44.9
click at [140, 215] on h3 "$237.43" at bounding box center [159, 218] width 92 height 14
copy h3 "$237.43"
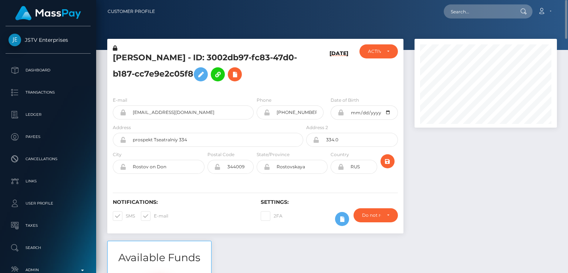
drag, startPoint x: 236, startPoint y: 72, endPoint x: 228, endPoint y: 57, distance: 17.6
click at [228, 57] on h5 "Viktoria Denisovna Zueva - ID: 3002db97-fc83-47d0-b187-cc7e9e2c05f8" at bounding box center [206, 68] width 186 height 33
click at [230, 57] on h5 "Viktoria Denisovna Zueva - ID: 3002db97-fc83-47d0-b187-cc7e9e2c05f8" at bounding box center [206, 68] width 186 height 33
drag, startPoint x: 228, startPoint y: 57, endPoint x: 238, endPoint y: 75, distance: 21.0
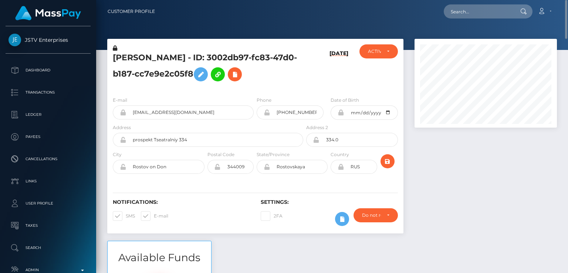
click at [238, 75] on h5 "Viktoria Denisovna Zueva - ID: 3002db97-fc83-47d0-b187-cc7e9e2c05f8" at bounding box center [206, 68] width 186 height 33
copy h5 "ID: 3002db97-fc83-47d0-b187-cc7e9e2c05f8"
click at [466, 10] on input "text" at bounding box center [477, 11] width 69 height 14
paste input "lukemiranda2020@gmail.com"
click at [477, 7] on input "lukemiranda2020@gmail.com" at bounding box center [477, 11] width 69 height 14
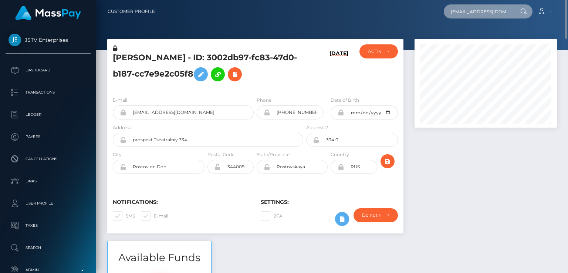
click at [477, 7] on input "lukemiranda2020@gmail.com" at bounding box center [477, 11] width 69 height 14
paste input "18"
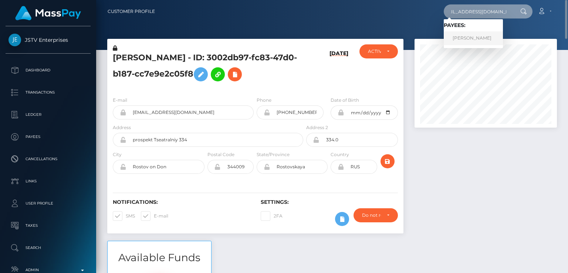
type input "lukemiranda2018@gmail.com"
click at [472, 41] on link "Luke Miranda" at bounding box center [472, 38] width 59 height 14
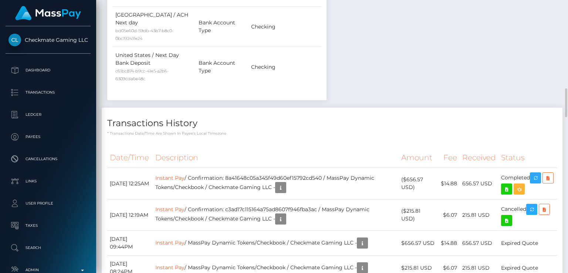
scroll to position [833, 0]
drag, startPoint x: 342, startPoint y: 80, endPoint x: 344, endPoint y: 258, distance: 178.1
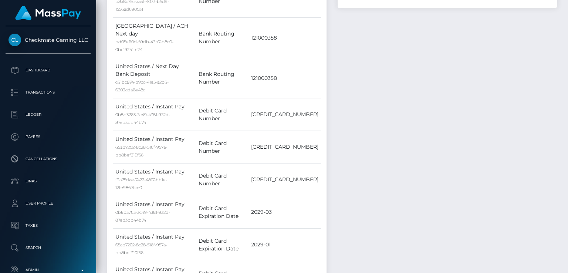
scroll to position [0, 0]
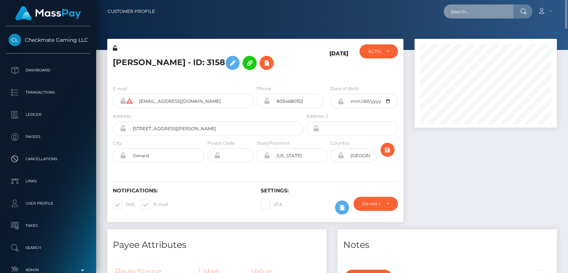
click at [480, 14] on input "text" at bounding box center [477, 11] width 69 height 14
paste input "[EMAIL_ADDRESS][DOMAIN_NAME]"
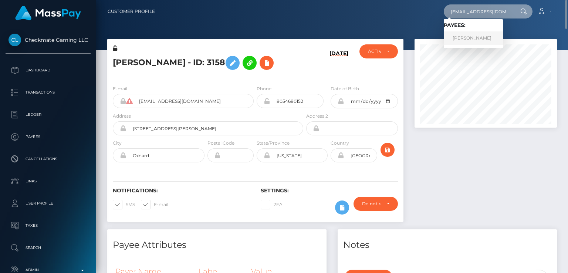
type input "[EMAIL_ADDRESS][DOMAIN_NAME]"
click at [457, 37] on link "[PERSON_NAME]" at bounding box center [472, 38] width 59 height 14
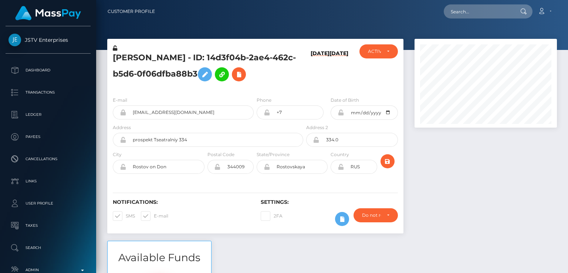
scroll to position [89, 142]
click at [124, 61] on h5 "[PERSON_NAME] - ID: 14d3f04b-2ae4-462c-b5d6-0f06dfba88b3" at bounding box center [206, 68] width 186 height 33
copy h5 "[PERSON_NAME]"
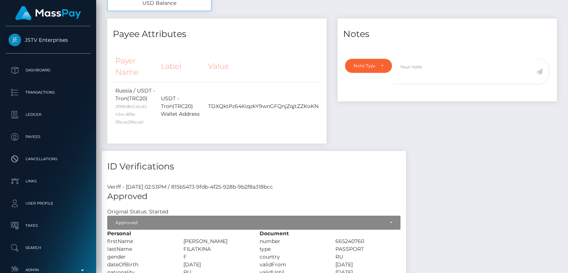
click at [177, 261] on div "dateOfBirth" at bounding box center [140, 265] width 76 height 8
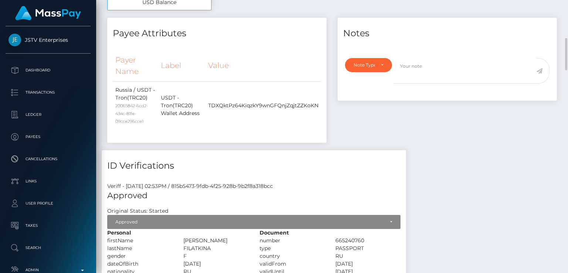
click at [177, 261] on div "dateOfBirth" at bounding box center [140, 264] width 76 height 8
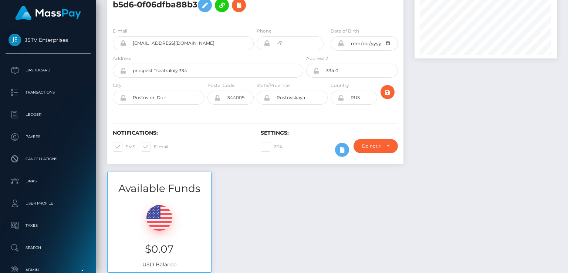
scroll to position [0, 0]
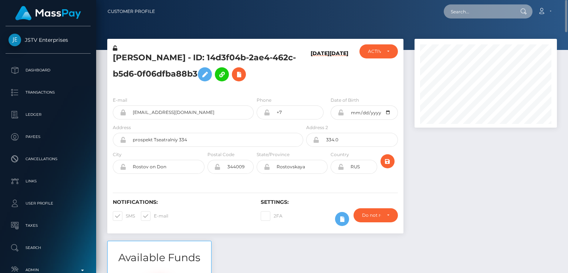
click at [464, 17] on input "text" at bounding box center [477, 11] width 69 height 14
paste input "[EMAIL_ADDRESS][DOMAIN_NAME]"
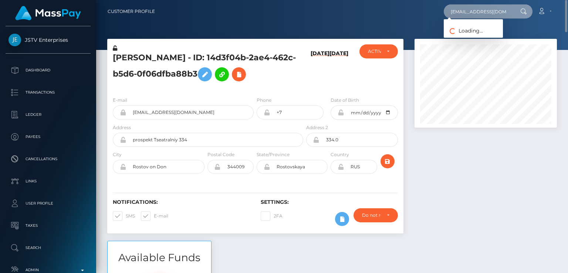
paste input "hot"
type input "[EMAIL_ADDRESS][DOMAIN_NAME]"
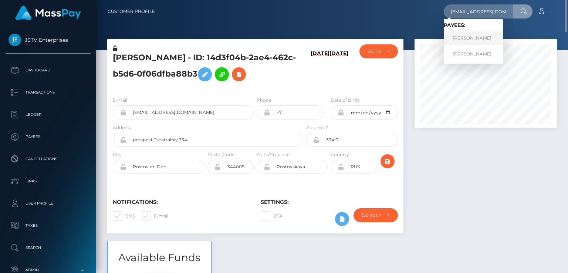
click at [476, 36] on link "[PERSON_NAME]" at bounding box center [472, 38] width 59 height 14
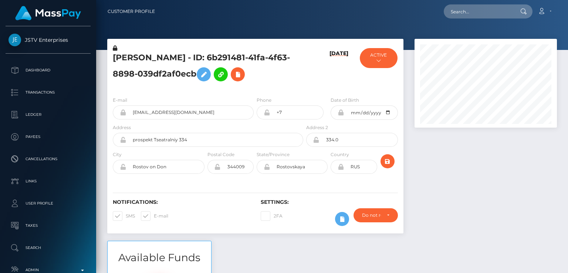
scroll to position [89, 142]
click at [137, 58] on h5 "[PERSON_NAME] - ID: 6b291481-41fa-4f63-8898-039df2af0ecb" at bounding box center [206, 68] width 186 height 33
copy h5 "ANASTASIIA"
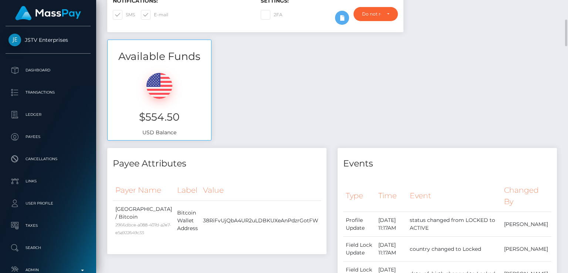
scroll to position [208, 0]
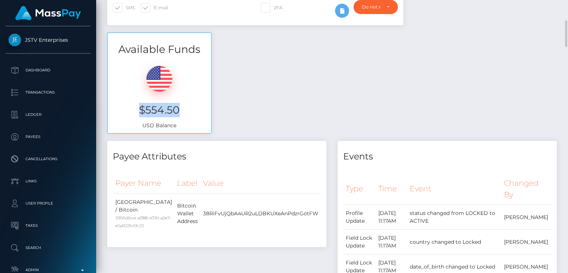
drag, startPoint x: 146, startPoint y: 108, endPoint x: 178, endPoint y: 112, distance: 32.5
click at [178, 112] on h3 "$554.50" at bounding box center [159, 110] width 92 height 14
copy h3 "$554.50"
click at [135, 118] on div "$554.50 USD Balance" at bounding box center [159, 95] width 103 height 76
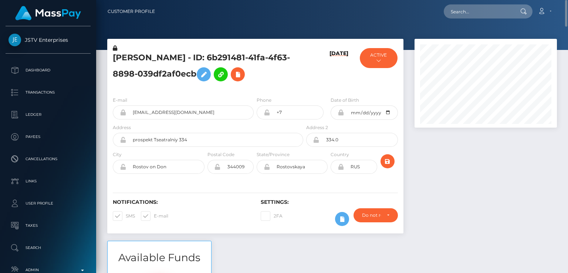
drag, startPoint x: 211, startPoint y: 58, endPoint x: 215, endPoint y: 70, distance: 12.7
click at [215, 70] on h5 "ANASTASIIA POPOVA - ID: 6b291481-41fa-4f63-8898-039df2af0ecb" at bounding box center [206, 68] width 186 height 33
copy h5 "ID: 6b291481-41fa-4f63-8898-039df2af0ecb"
click at [470, 17] on input "text" at bounding box center [477, 11] width 69 height 14
paste input "amourcbstrip@mail.ru"
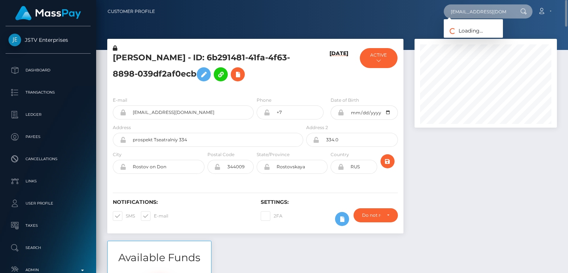
type input "amourcbstrip@mail.ru"
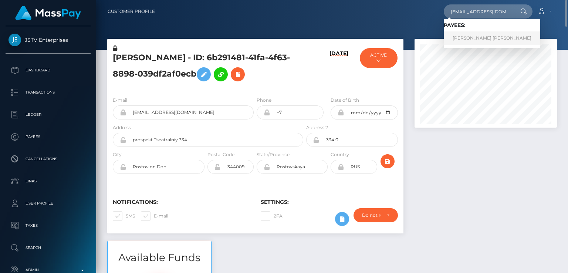
click at [469, 37] on link "VLADISLAV KONSTANTINOVICH ZALUTSKY" at bounding box center [491, 38] width 96 height 14
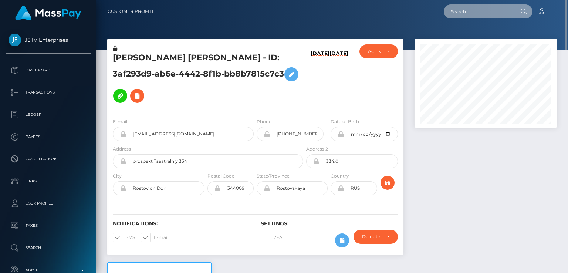
click at [494, 16] on input "text" at bounding box center [477, 11] width 69 height 14
paste input "[EMAIL_ADDRESS][DOMAIN_NAME]"
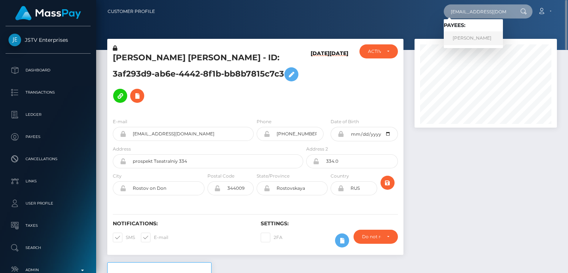
type input "[EMAIL_ADDRESS][DOMAIN_NAME]"
click at [485, 38] on link "[PERSON_NAME]" at bounding box center [472, 38] width 59 height 14
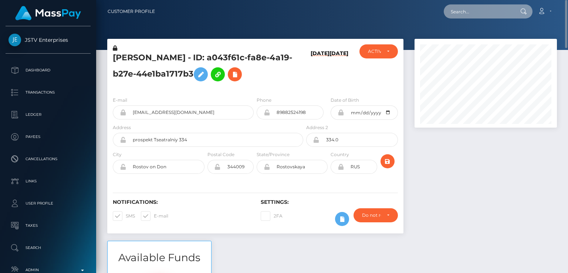
click at [480, 16] on input "text" at bounding box center [477, 11] width 69 height 14
paste input "[EMAIL_ADDRESS][DOMAIN_NAME]"
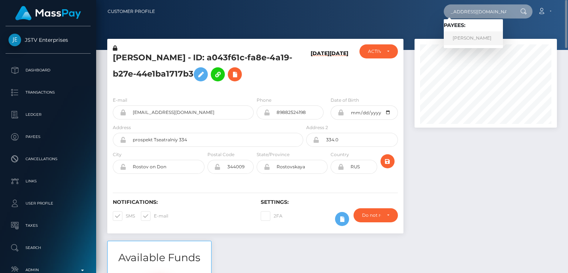
type input "[EMAIL_ADDRESS][DOMAIN_NAME]"
click at [464, 38] on link "[PERSON_NAME]" at bounding box center [472, 38] width 59 height 14
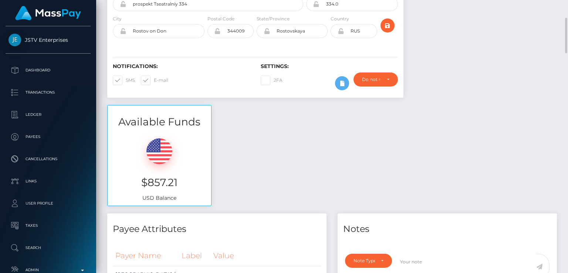
scroll to position [136, 0]
drag, startPoint x: 123, startPoint y: 166, endPoint x: 179, endPoint y: 184, distance: 58.4
click at [179, 184] on div "$857.21 USD Balance" at bounding box center [159, 166] width 103 height 76
copy h3 "$857.21"
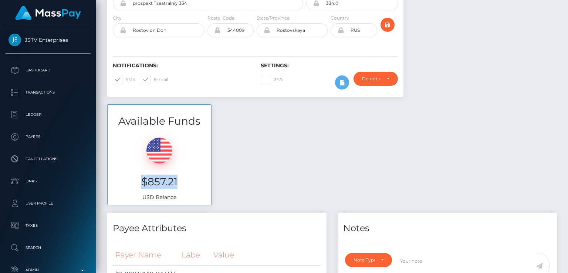
scroll to position [0, 0]
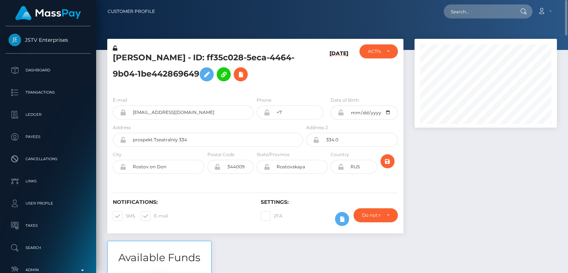
drag, startPoint x: 196, startPoint y: 58, endPoint x: 202, endPoint y: 70, distance: 13.1
click at [202, 70] on h5 "[PERSON_NAME] - ID: ff35c028-5eca-4464-9b04-1be442869649" at bounding box center [206, 68] width 186 height 33
copy h5 "ID: ff35c028-5eca-4464-9b04-1be442869649"
click at [464, 13] on input "text" at bounding box center [477, 11] width 69 height 14
paste input "[EMAIL_ADDRESS][DOMAIN_NAME]"
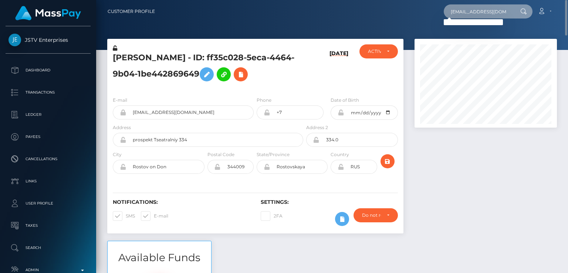
click at [470, 16] on input "[EMAIL_ADDRESS][DOMAIN_NAME]" at bounding box center [477, 11] width 69 height 14
click at [503, 15] on input "[EMAIL_ADDRESS][DOMAIN_NAME]" at bounding box center [477, 11] width 69 height 14
click at [503, 15] on input "warrencbstrip@gmail.com" at bounding box center [477, 11] width 69 height 14
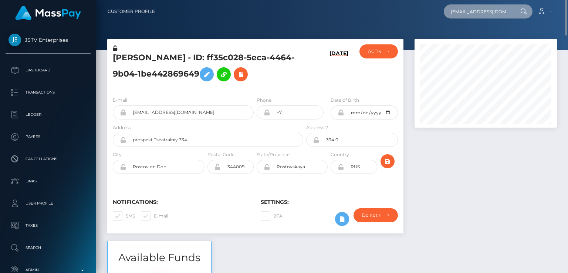
scroll to position [0, 4]
click at [503, 15] on input "warrencbstrip@gmail.com" at bounding box center [477, 11] width 69 height 14
click at [462, 13] on input "warrencbstrip@gmail.com" at bounding box center [477, 11] width 69 height 14
paste input "cyberbabesqa"
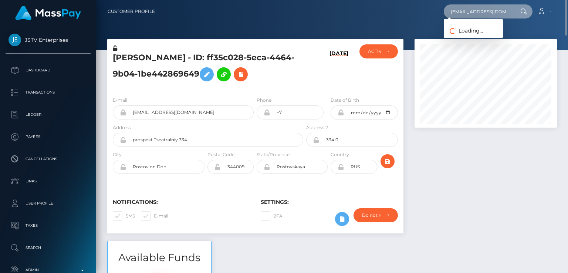
scroll to position [0, 4]
type input "[EMAIL_ADDRESS][DOMAIN_NAME]"
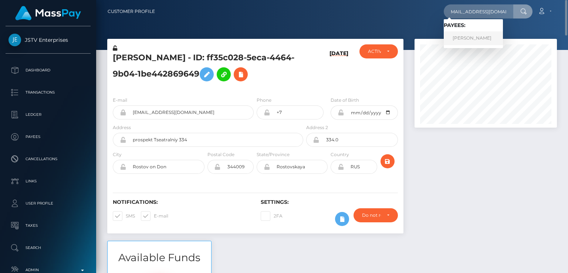
scroll to position [0, 0]
click at [472, 34] on link "POLINA NIKOLAEVNA LESNIKOVA" at bounding box center [472, 38] width 59 height 14
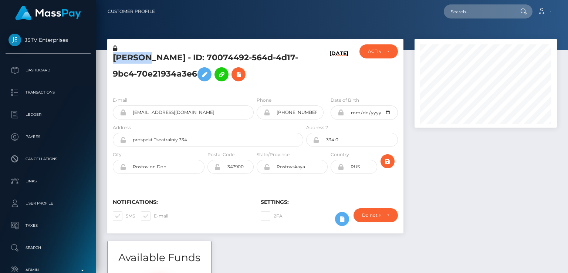
scroll to position [89, 142]
click at [138, 227] on div "Notifications: SMS E-mail" at bounding box center [181, 214] width 148 height 31
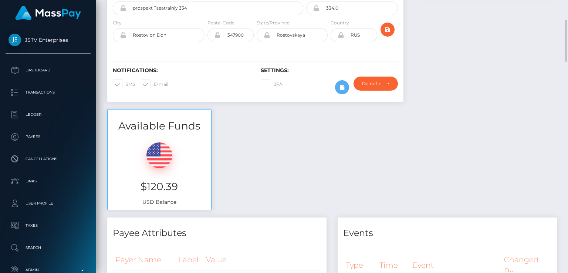
scroll to position [132, 0]
drag, startPoint x: 178, startPoint y: 203, endPoint x: 142, endPoint y: 195, distance: 37.0
click at [142, 193] on h3 "$120.39" at bounding box center [159, 185] width 92 height 14
copy h3 "$120.39"
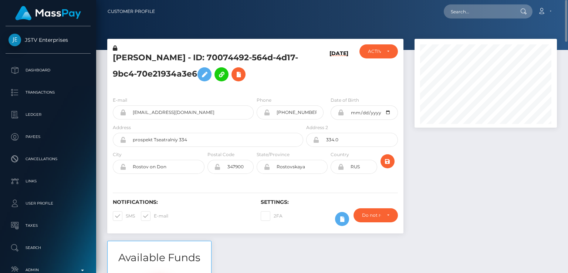
drag, startPoint x: 269, startPoint y: 62, endPoint x: 300, endPoint y: 72, distance: 32.8
click at [300, 72] on div "POLINA NIKOLAEVNA LESNIKOVA - ID: 70074492-564d-4d17-9bc4-70e21934a3e6" at bounding box center [205, 67] width 197 height 46
copy h5 "ID: 70074492-564d-4d17-9bc4-70e21934a3e6"
click at [485, 17] on input "text" at bounding box center [477, 11] width 69 height 14
paste input "hotcbstrip@mail.ru"
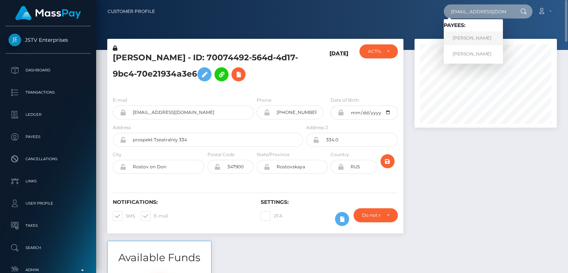
type input "hotcbstrip@mail.ru"
click at [499, 40] on link "ANASTASIIA POPOVA" at bounding box center [472, 38] width 59 height 14
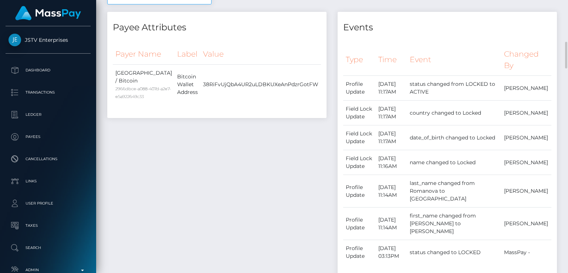
scroll to position [346, 0]
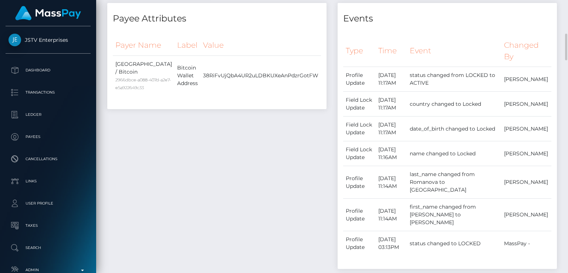
drag, startPoint x: 435, startPoint y: 111, endPoint x: 472, endPoint y: 45, distance: 76.5
click at [472, 45] on table "Type Time Event Changed By Profile Update" at bounding box center [447, 145] width 208 height 220
click at [288, 155] on div "Payee Attributes Payer Name Label Value [GEOGRAPHIC_DATA] / Bitcoin 2966dbce-a0…" at bounding box center [217, 184] width 230 height 363
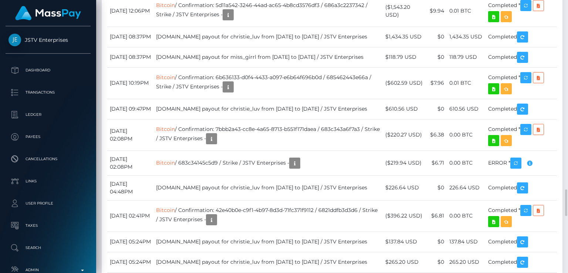
scroll to position [89, 142]
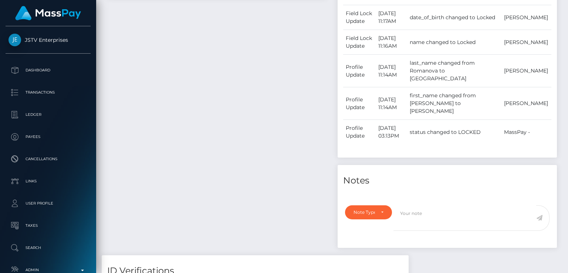
scroll to position [0, 0]
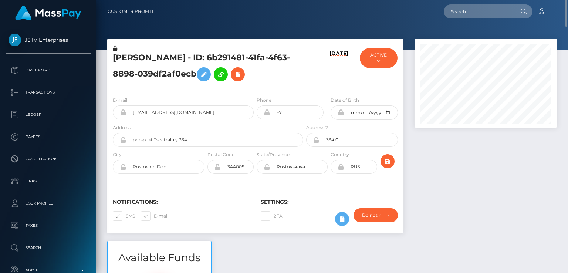
click at [146, 59] on h5 "[PERSON_NAME] - ID: 6b291481-41fa-4f63-8898-039df2af0ecb" at bounding box center [206, 68] width 186 height 33
copy h5 "ANASTASIIA"
click at [459, 9] on input "text" at bounding box center [477, 11] width 69 height 14
paste input "[EMAIL_ADDRESS][DOMAIN_NAME]"
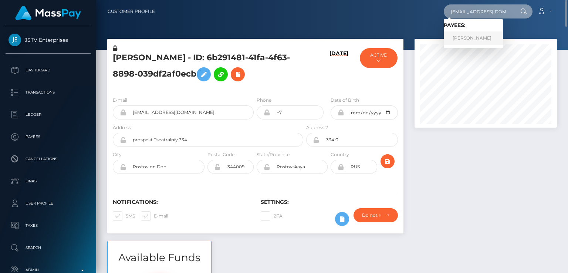
type input "[EMAIL_ADDRESS][DOMAIN_NAME]"
click at [456, 38] on link "[PERSON_NAME]" at bounding box center [472, 38] width 59 height 14
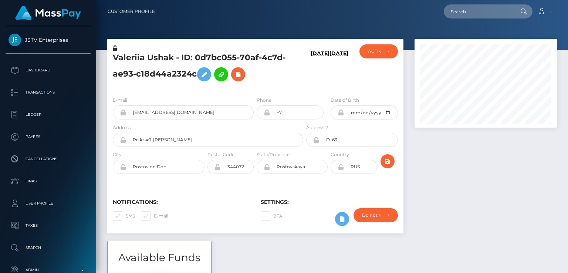
click at [132, 57] on h5 "Valeriia Ushak - ID: 0d7bc055-70af-4c7d-ae93-c18d44a2324c" at bounding box center [206, 68] width 186 height 33
copy h5 "Valeriia"
click at [152, 88] on div "Valeriia Ushak - ID: 0d7bc055-70af-4c7d-ae93-c18d44a2324c" at bounding box center [205, 67] width 197 height 46
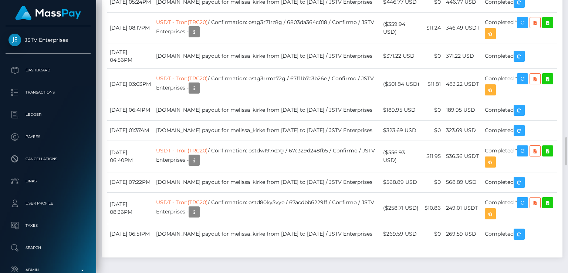
scroll to position [1778, 0]
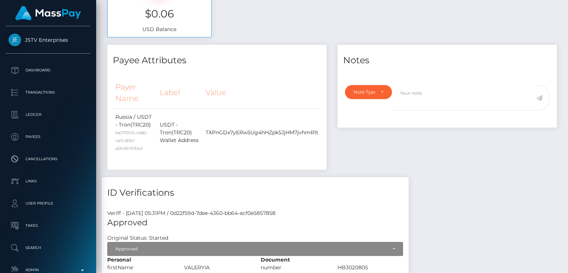
scroll to position [0, 0]
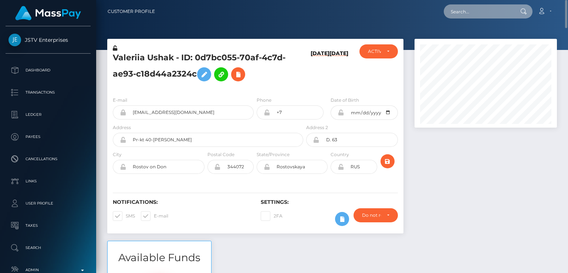
click at [470, 5] on input "text" at bounding box center [477, 11] width 69 height 14
paste input "[EMAIL_ADDRESS][DOMAIN_NAME]"
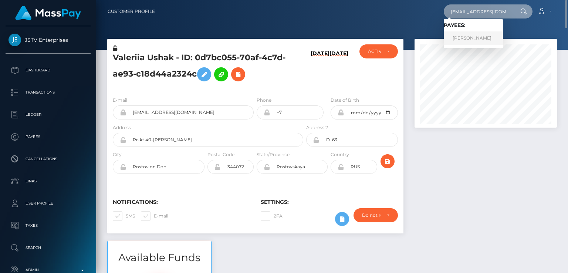
type input "[EMAIL_ADDRESS][DOMAIN_NAME]"
click at [474, 33] on link "[PERSON_NAME]" at bounding box center [472, 38] width 59 height 14
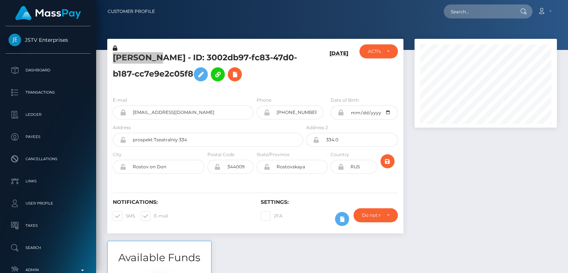
scroll to position [89, 142]
click at [160, 225] on div "Notifications: SMS E-mail" at bounding box center [181, 214] width 148 height 31
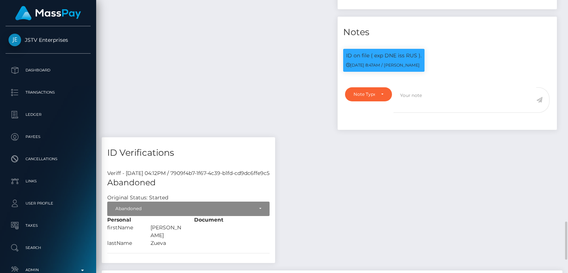
scroll to position [0, 0]
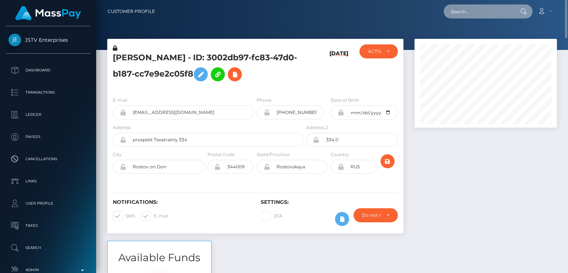
click at [474, 14] on input "text" at bounding box center [477, 11] width 69 height 14
paste input "[EMAIL_ADDRESS][DOMAIN_NAME]"
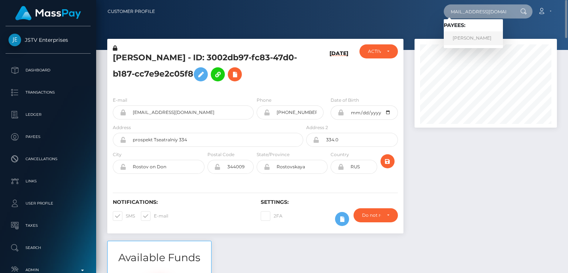
type input "[EMAIL_ADDRESS][DOMAIN_NAME]"
click at [473, 43] on link "[PERSON_NAME]" at bounding box center [472, 38] width 59 height 14
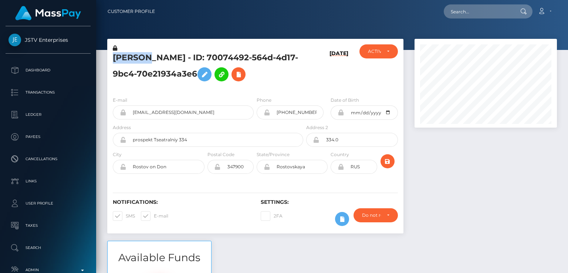
scroll to position [89, 142]
click at [176, 195] on div "Notifications: SMS E-mail Settings: 2FA" at bounding box center [255, 207] width 296 height 52
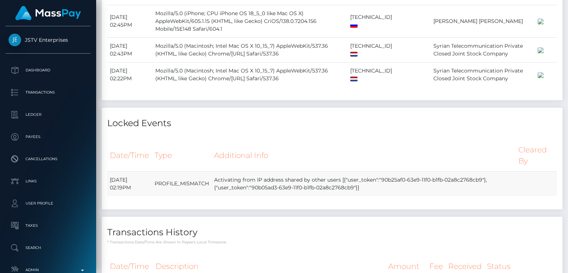
scroll to position [0, 0]
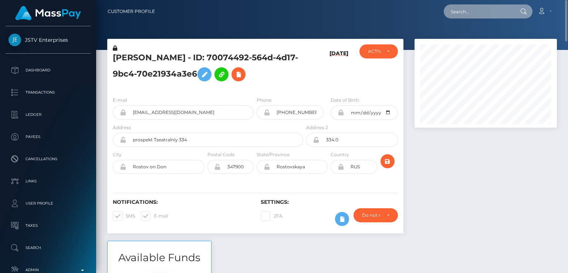
click at [486, 16] on input "text" at bounding box center [477, 11] width 69 height 14
paste input "[EMAIL_ADDRESS][DOMAIN_NAME]"
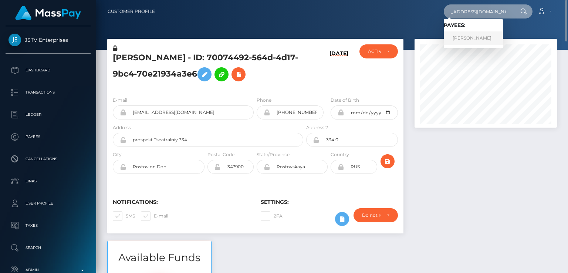
type input "[EMAIL_ADDRESS][DOMAIN_NAME]"
click at [484, 40] on link "Valeria Khanevich" at bounding box center [472, 38] width 59 height 14
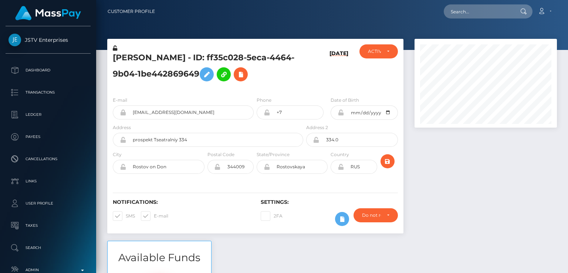
scroll to position [89, 142]
click at [127, 58] on h5 "[PERSON_NAME] - ID: ff35c028-5eca-4464-9b04-1be442869649" at bounding box center [206, 68] width 186 height 33
copy h5 "[PERSON_NAME]"
click at [172, 194] on div "Notifications: SMS E-mail Settings: 2FA" at bounding box center [255, 207] width 296 height 52
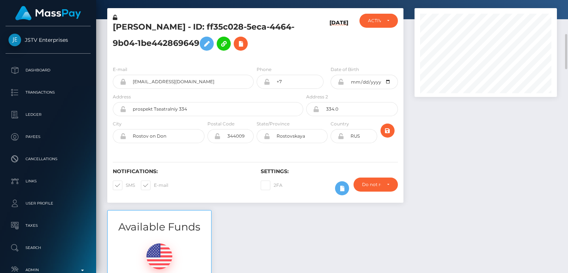
scroll to position [0, 0]
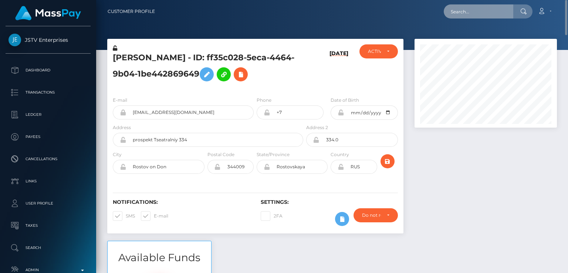
click at [477, 11] on input "text" at bounding box center [477, 11] width 69 height 14
paste input "[EMAIL_ADDRESS][DOMAIN_NAME]"
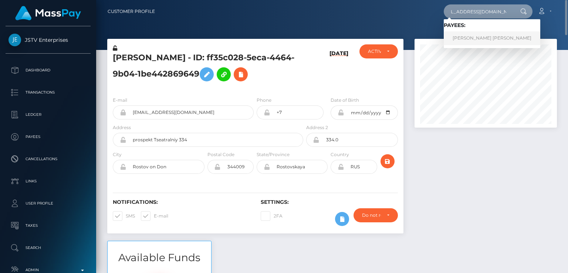
type input "[EMAIL_ADDRESS][DOMAIN_NAME]"
click at [464, 38] on link "Nicola Karen Foster" at bounding box center [491, 38] width 96 height 14
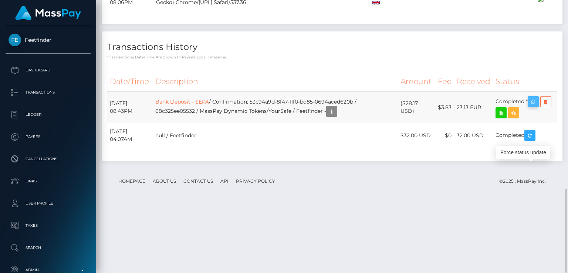
scroll to position [89, 142]
click at [536, 106] on icon "button" at bounding box center [532, 101] width 9 height 9
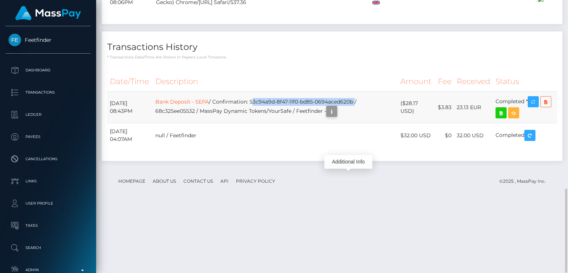
click at [336, 116] on icon "button" at bounding box center [331, 111] width 9 height 9
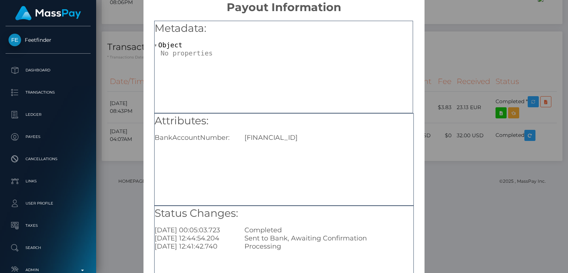
scroll to position [0, 0]
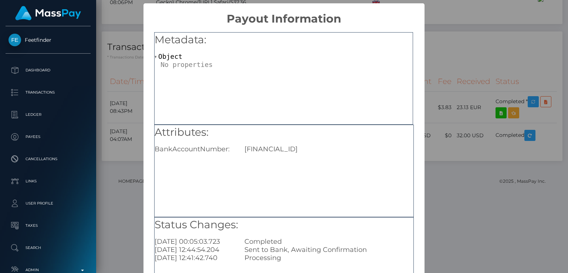
click at [128, 88] on div "× Payout Information Metadata: Object Attributes: BankAccountNumber: [FINANCIAL…" at bounding box center [284, 136] width 568 height 273
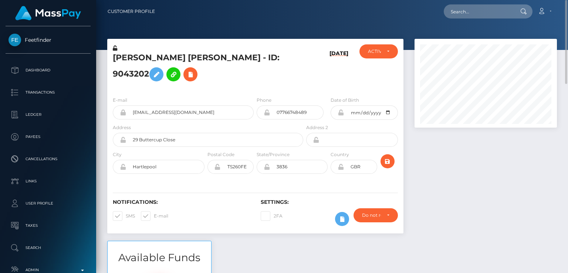
click at [477, 22] on nav "Customer Profile Loading... Loading... Account" at bounding box center [332, 11] width 472 height 23
click at [473, 11] on input "text" at bounding box center [477, 11] width 69 height 14
paste input "lukemiranda2020@gmail.com"
click at [485, 14] on input "lukemiranda2020@gmail.com" at bounding box center [477, 11] width 69 height 14
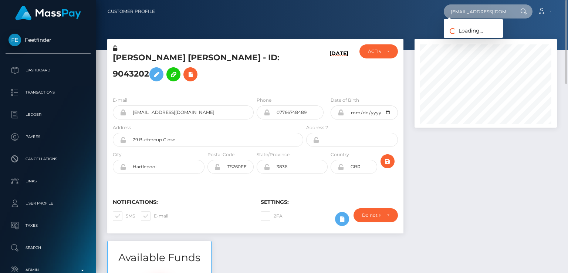
paste input "[EMAIL_ADDRESS][DOMAIN_NAME]"
type input "[EMAIL_ADDRESS][DOMAIN_NAME]"
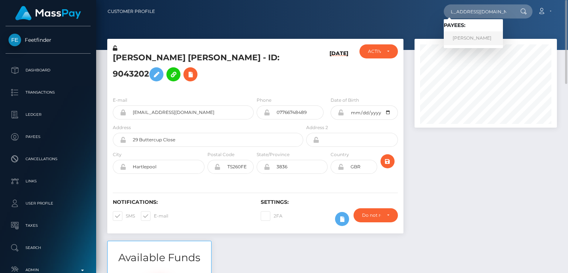
scroll to position [0, 0]
click at [482, 37] on link "Luke Miranda" at bounding box center [472, 38] width 59 height 14
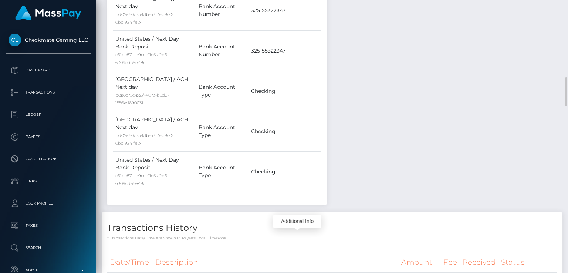
scroll to position [89, 142]
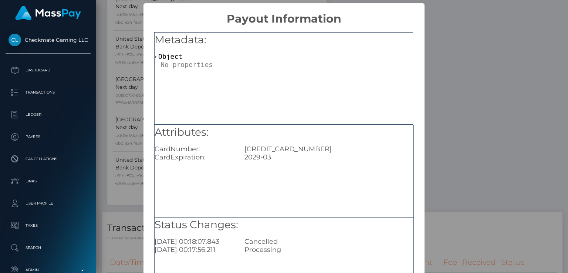
click at [466, 82] on div "× Payout Information Metadata: Object Attributes: CardNumber: [CREDIT_CARD_NUMB…" at bounding box center [284, 136] width 568 height 273
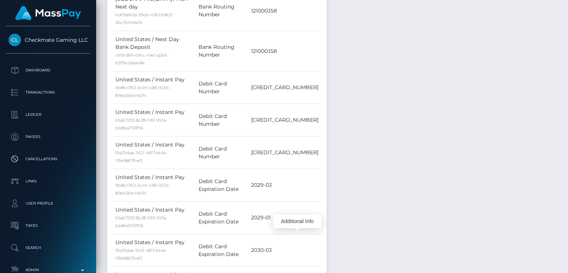
scroll to position [0, 0]
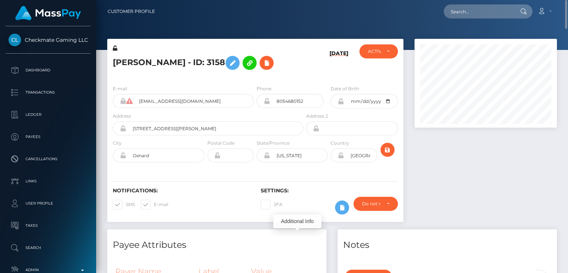
click at [119, 59] on h5 "[PERSON_NAME] - ID: 3158" at bounding box center [206, 62] width 186 height 21
click at [119, 59] on h5 "Luke Miranda - ID: 3158" at bounding box center [206, 62] width 186 height 21
copy h5 "Luke"
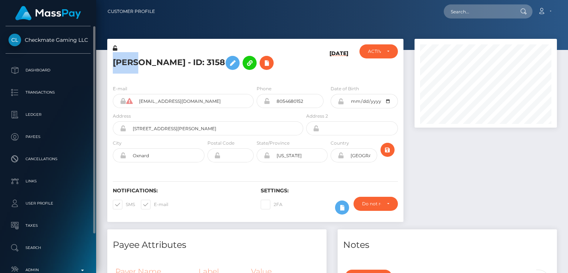
drag, startPoint x: 24, startPoint y: 32, endPoint x: 87, endPoint y: 40, distance: 63.4
click at [87, 40] on div "Checkmate Gaming LLC Dashboard Transactions Ledger Payees Cancellations Links" at bounding box center [48, 148] width 96 height 245
copy span "Checkmate Gaming LLC"
